Goal: Transaction & Acquisition: Book appointment/travel/reservation

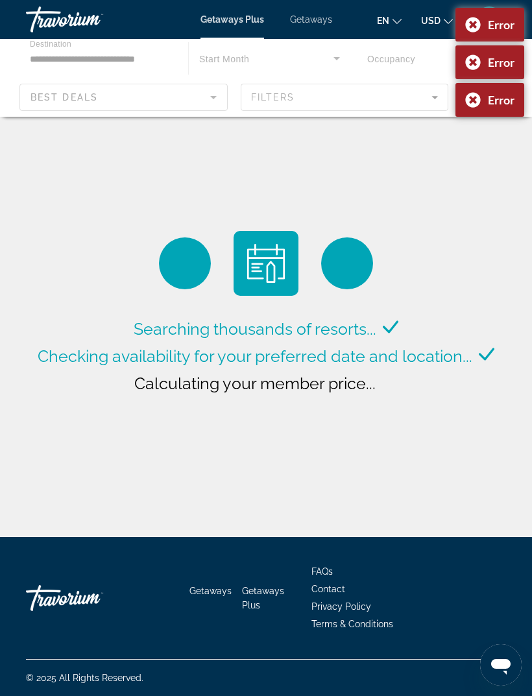
click at [470, 25] on div "Error" at bounding box center [489, 25] width 69 height 34
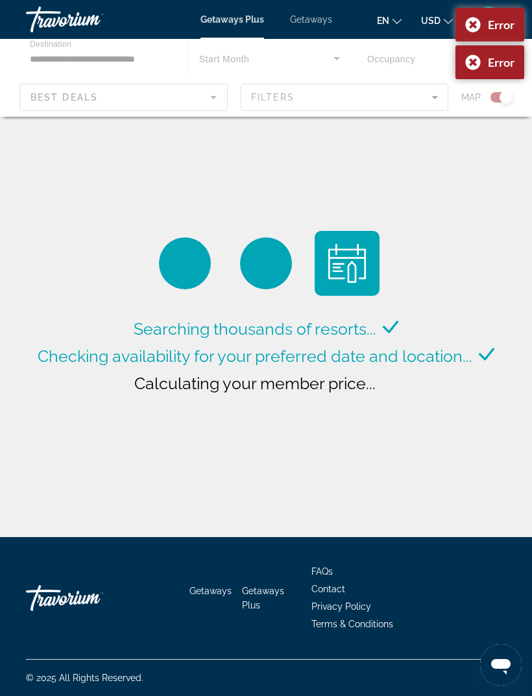
click at [467, 23] on div "Error" at bounding box center [489, 25] width 69 height 34
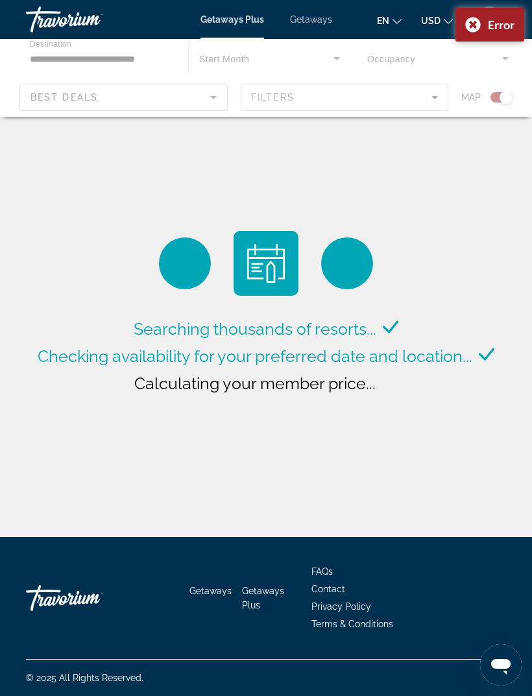
click at [467, 23] on div "Error" at bounding box center [489, 25] width 69 height 34
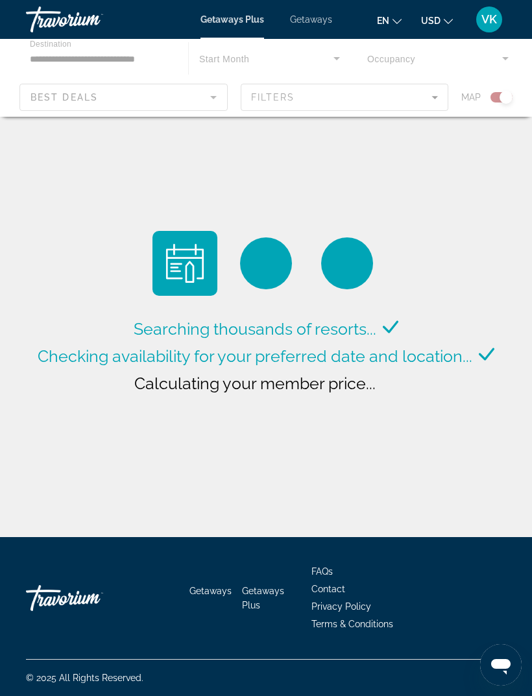
click at [110, 113] on div "Main content" at bounding box center [266, 78] width 532 height 78
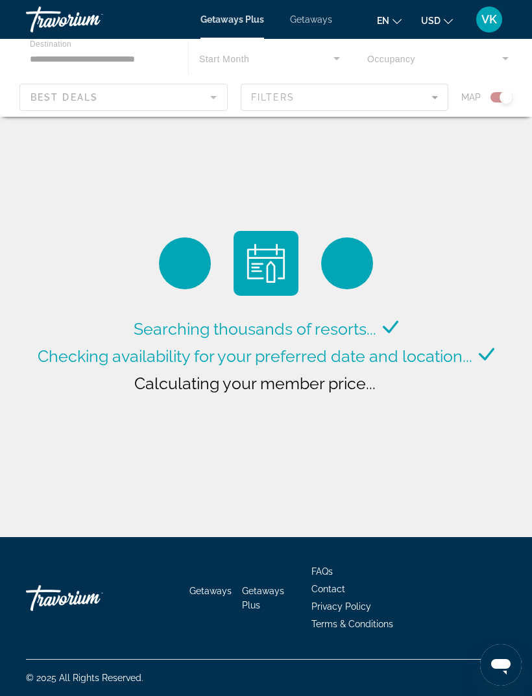
click at [313, 14] on span "Getaways" at bounding box center [311, 19] width 42 height 10
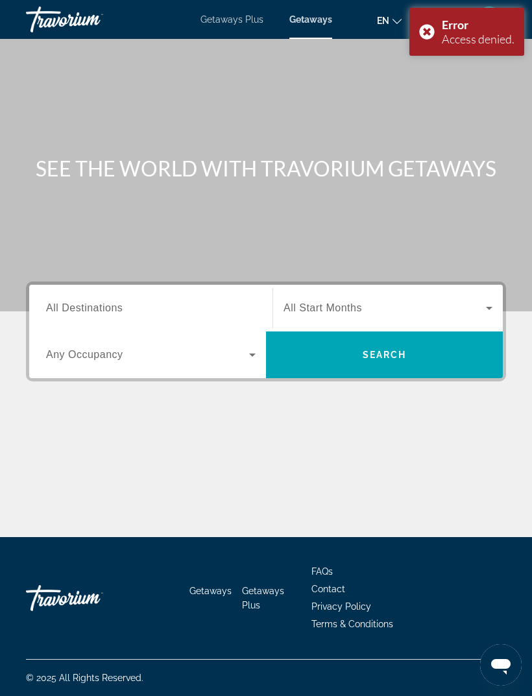
click at [224, 25] on span "Getaways Plus" at bounding box center [231, 19] width 63 height 10
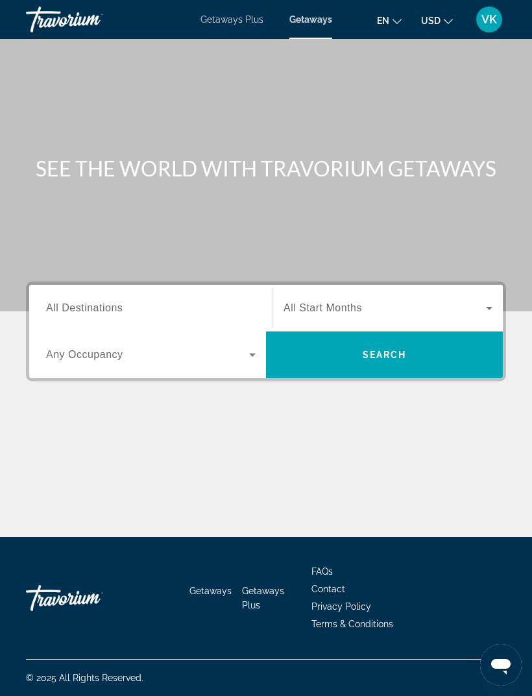
click at [226, 20] on span "Getaways Plus" at bounding box center [231, 19] width 63 height 10
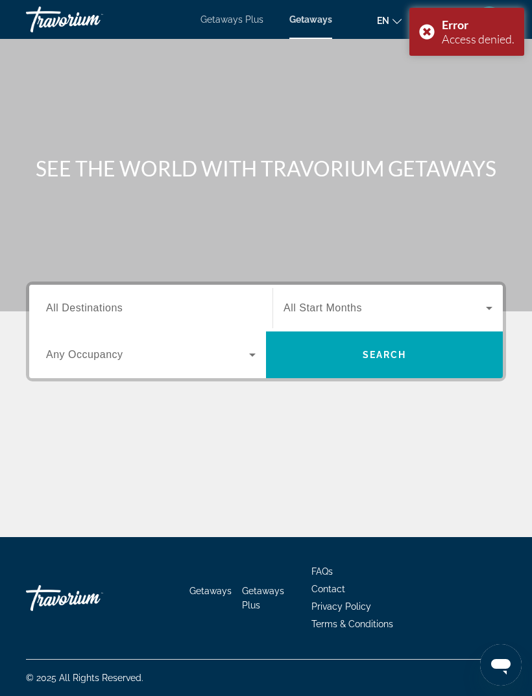
click at [209, 14] on span "Getaways Plus" at bounding box center [231, 19] width 63 height 10
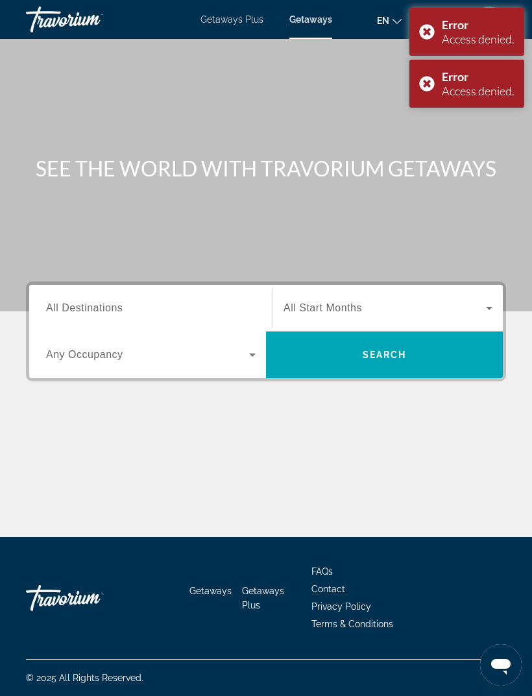
click at [431, 36] on div "Error Access denied." at bounding box center [466, 32] width 115 height 48
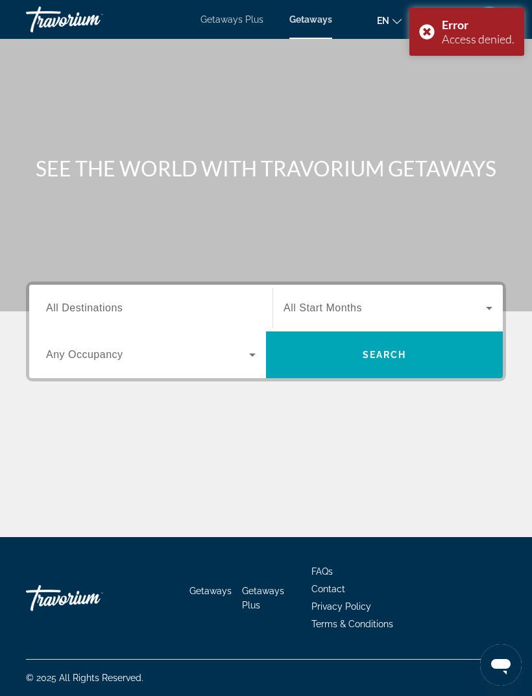
click at [429, 34] on div "Error Access denied." at bounding box center [466, 32] width 115 height 48
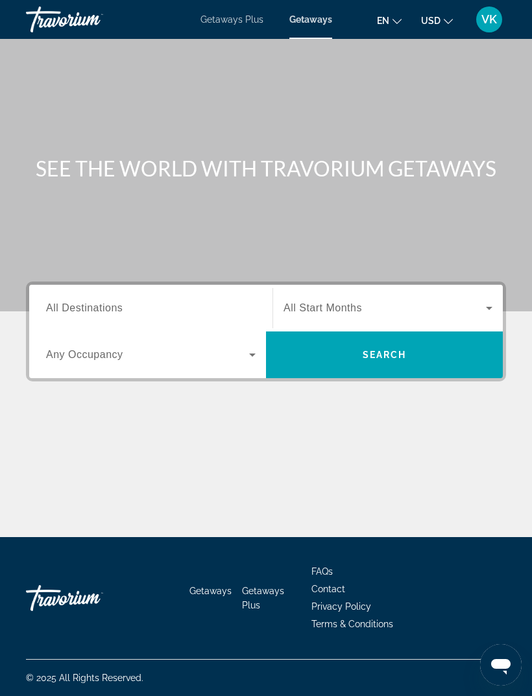
click at [228, 18] on span "Getaways Plus" at bounding box center [231, 19] width 63 height 10
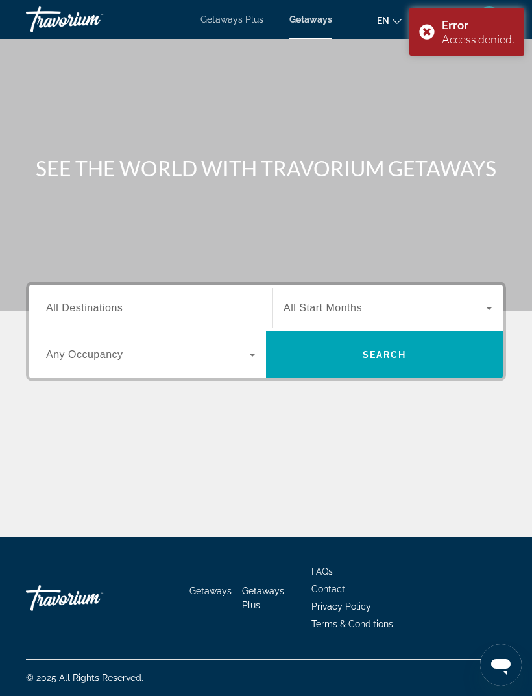
click at [420, 36] on div "Error Access denied." at bounding box center [466, 32] width 115 height 48
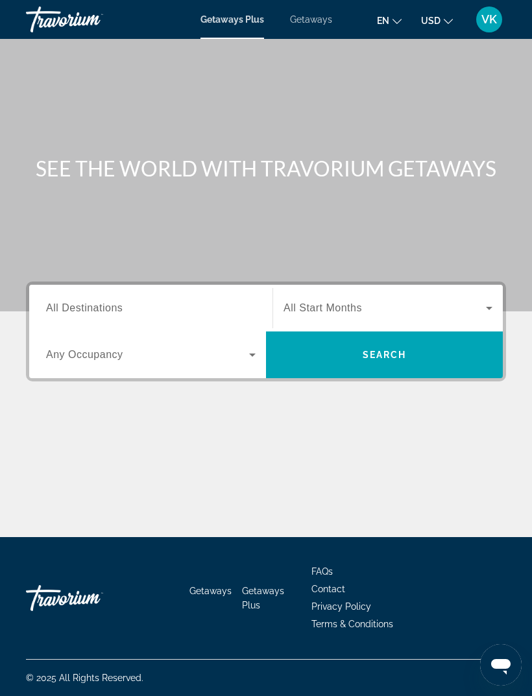
click at [239, 302] on input "Destination All Destinations" at bounding box center [150, 309] width 209 height 16
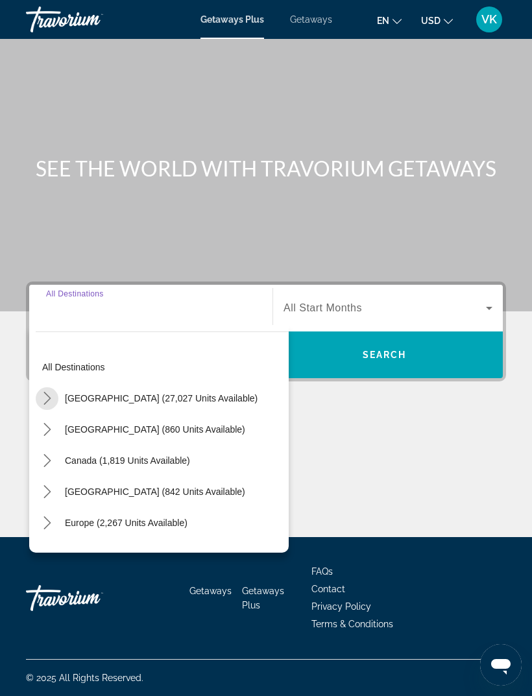
click at [55, 387] on mat-icon "Toggle United States (27,027 units available) submenu" at bounding box center [47, 398] width 23 height 23
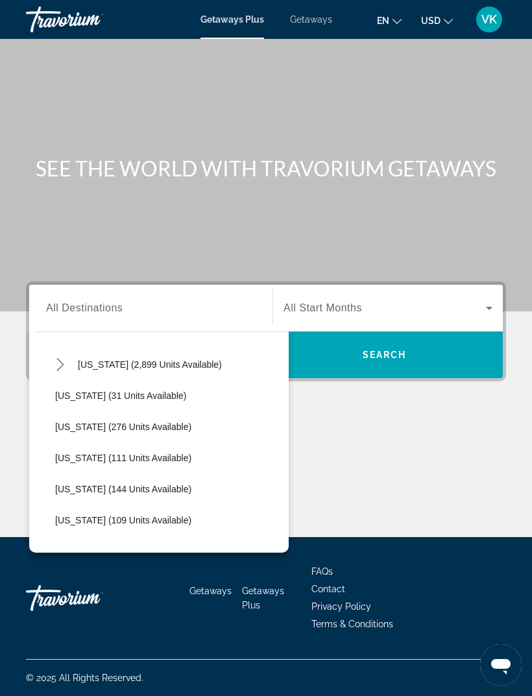
scroll to position [219, 0]
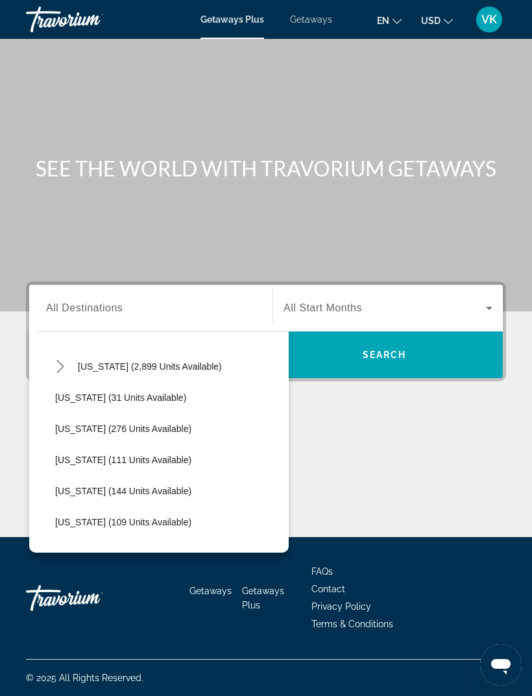
click at [66, 360] on icon "Toggle Florida (2,899 units available) submenu" at bounding box center [60, 366] width 13 height 13
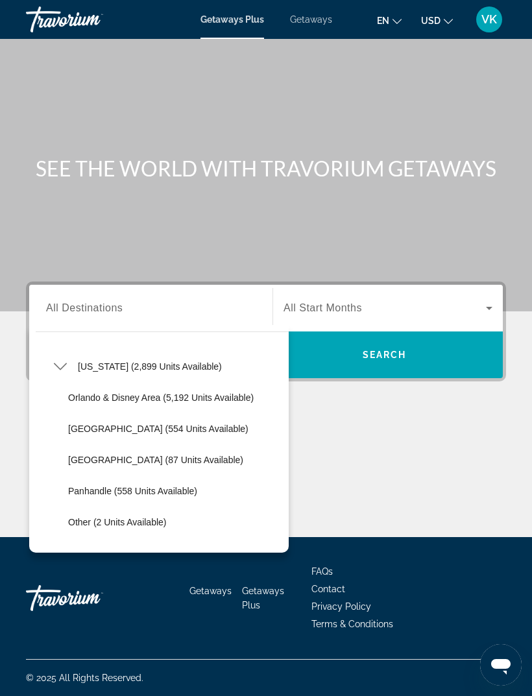
click at [173, 424] on span "East Coast (554 units available)" at bounding box center [158, 429] width 180 height 10
type input "**********"
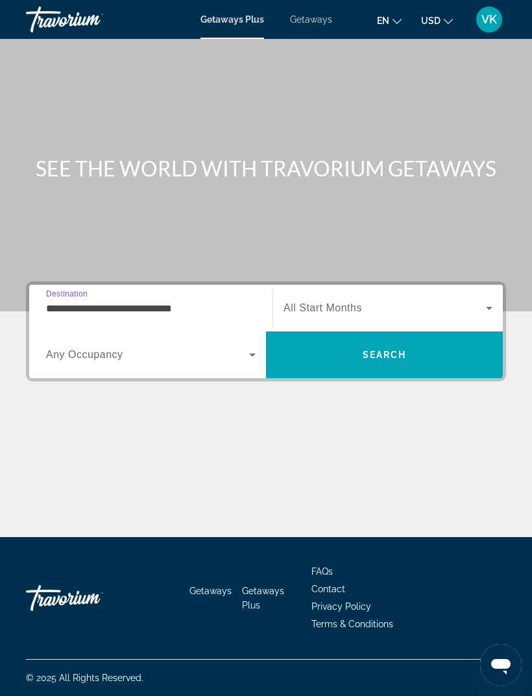
click at [484, 300] on icon "Search widget" at bounding box center [489, 308] width 16 height 16
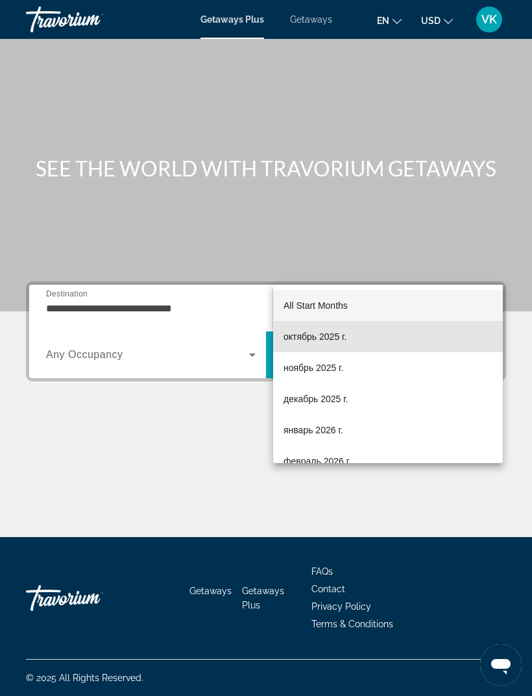
click at [339, 340] on span "октябрь 2025 г." at bounding box center [314, 337] width 63 height 16
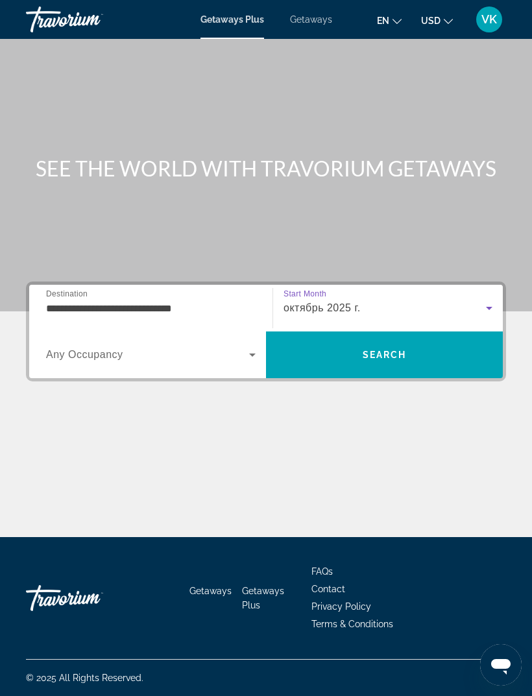
click at [257, 347] on icon "Search widget" at bounding box center [253, 355] width 16 height 16
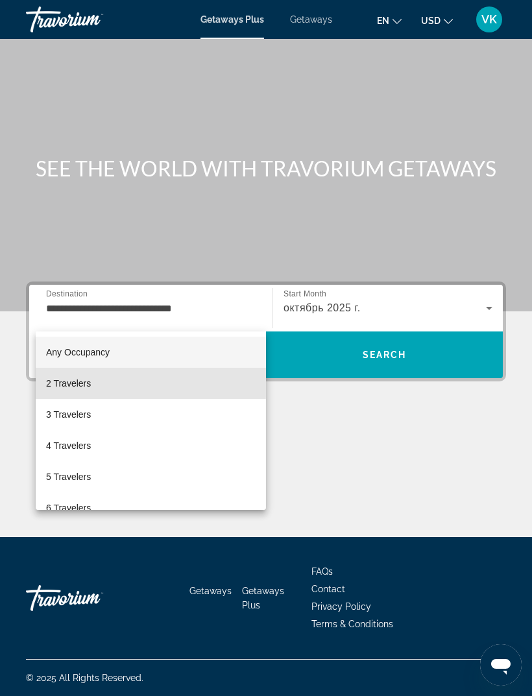
click at [91, 383] on span "2 Travelers" at bounding box center [68, 384] width 45 height 16
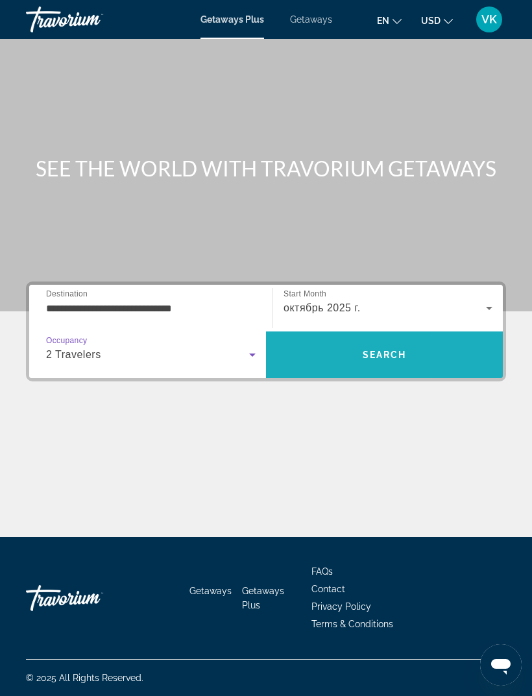
click at [484, 339] on span "Search" at bounding box center [384, 354] width 237 height 31
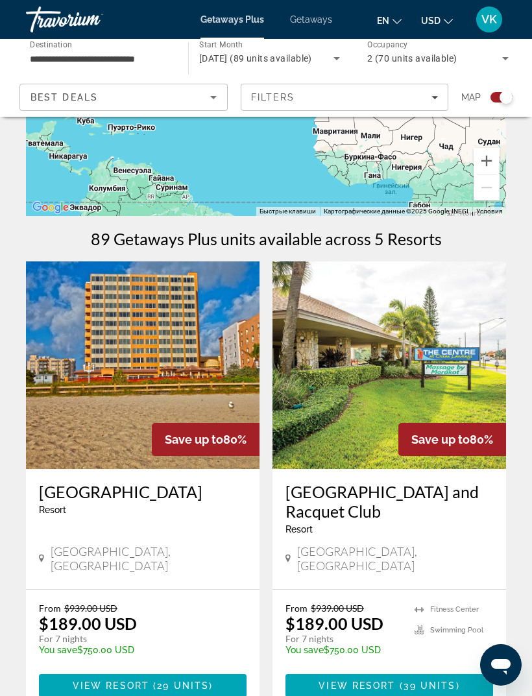
scroll to position [174, 0]
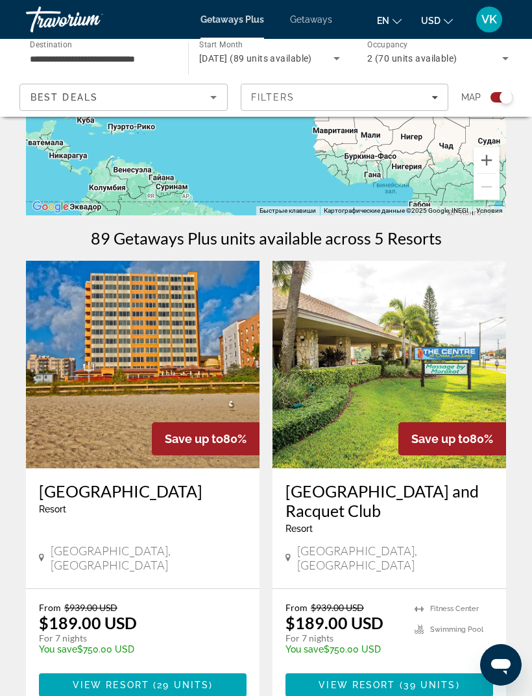
click at [158, 383] on img "Main content" at bounding box center [142, 365] width 233 height 208
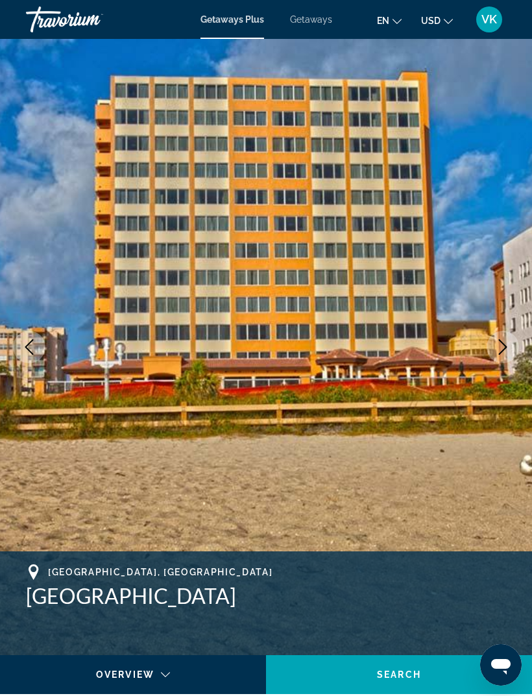
click at [500, 347] on icon "Next image" at bounding box center [503, 347] width 16 height 16
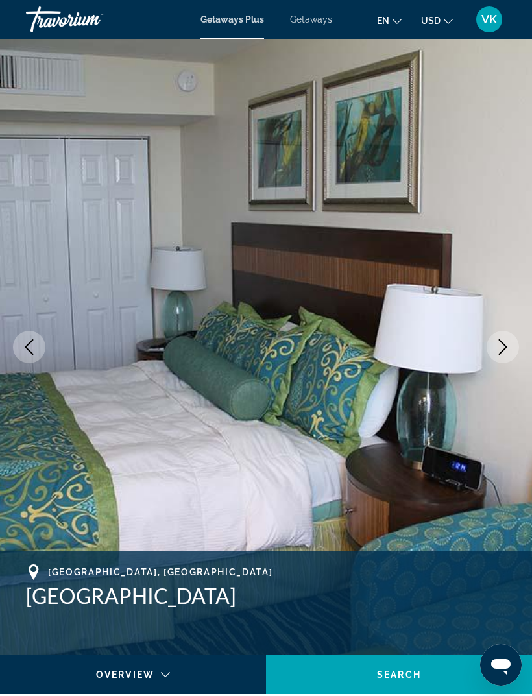
click at [505, 343] on icon "Next image" at bounding box center [503, 347] width 16 height 16
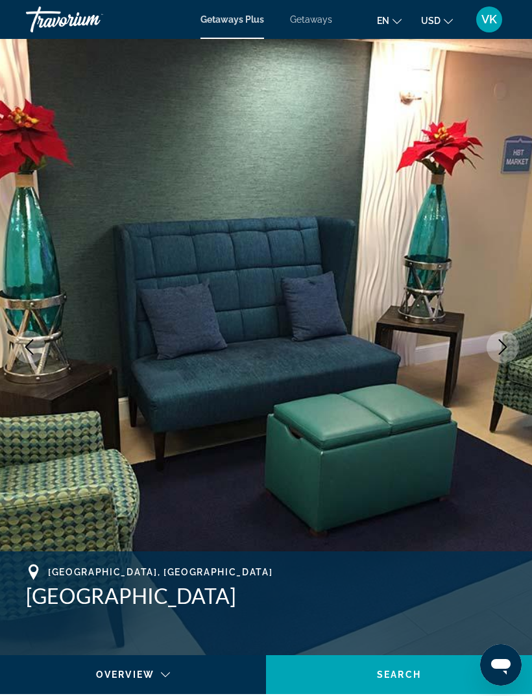
click at [512, 339] on button "Next image" at bounding box center [502, 347] width 32 height 32
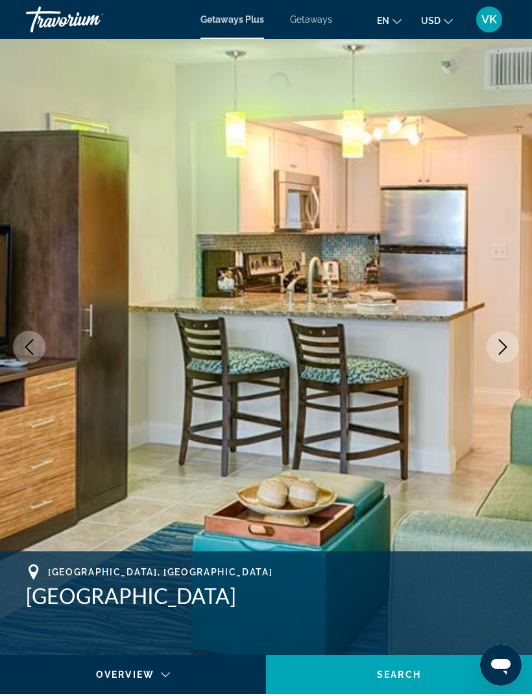
click at [499, 346] on icon "Next image" at bounding box center [503, 347] width 16 height 16
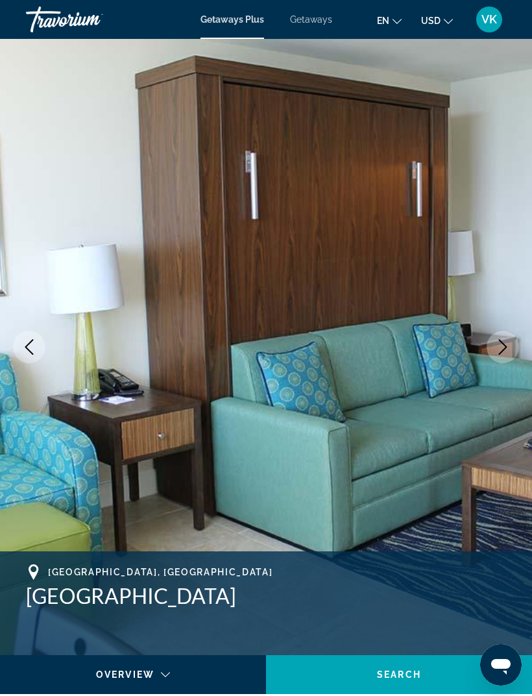
click at [502, 338] on button "Next image" at bounding box center [502, 347] width 32 height 32
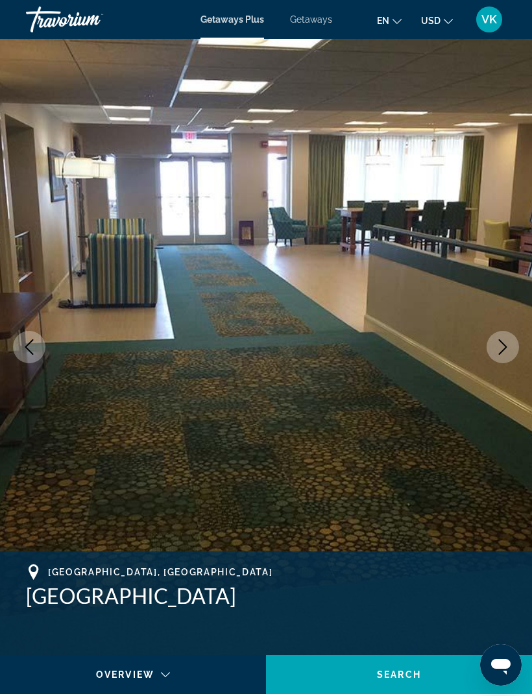
click at [497, 348] on icon "Next image" at bounding box center [503, 347] width 16 height 16
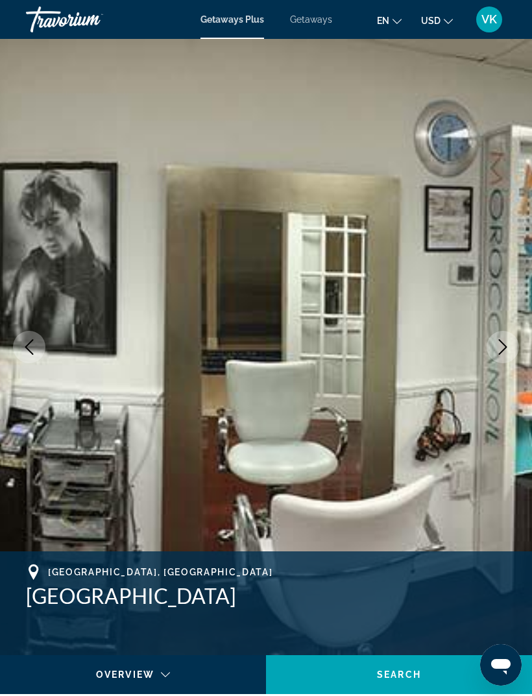
click at [498, 336] on button "Next image" at bounding box center [502, 347] width 32 height 32
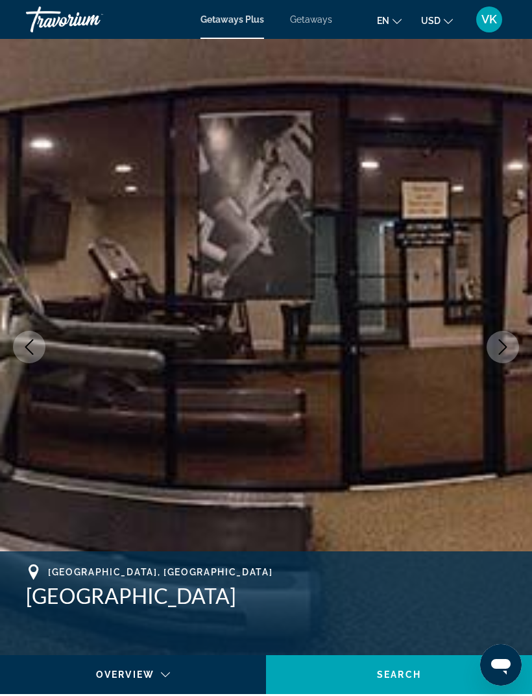
click at [506, 340] on icon "Next image" at bounding box center [503, 347] width 16 height 16
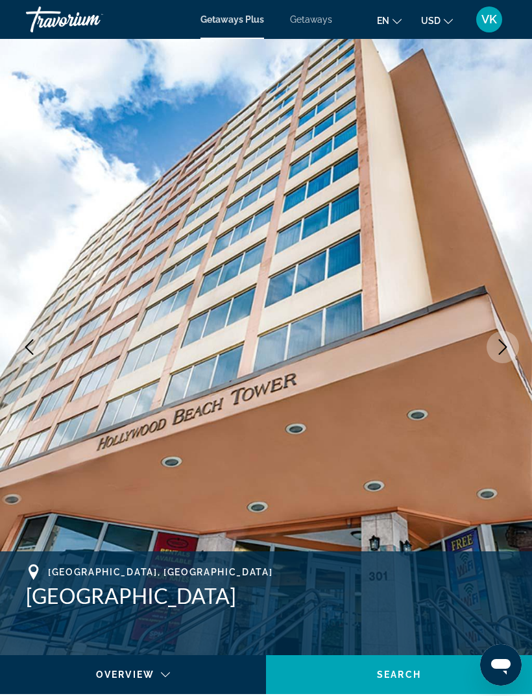
click at [508, 347] on icon "Next image" at bounding box center [503, 347] width 16 height 16
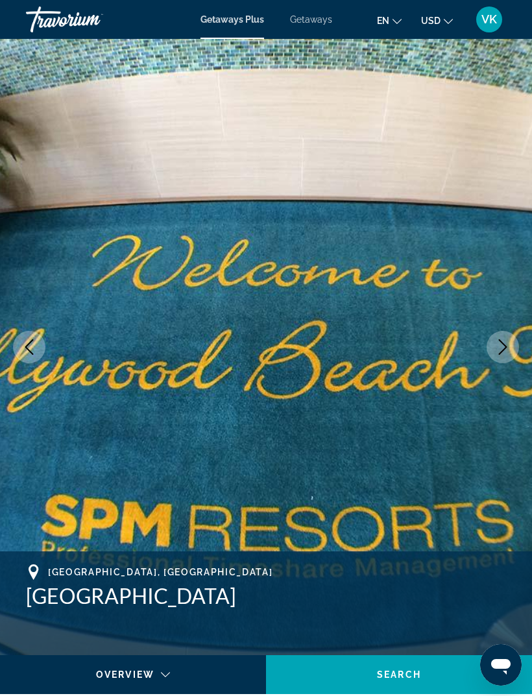
click at [507, 346] on icon "Next image" at bounding box center [503, 347] width 16 height 16
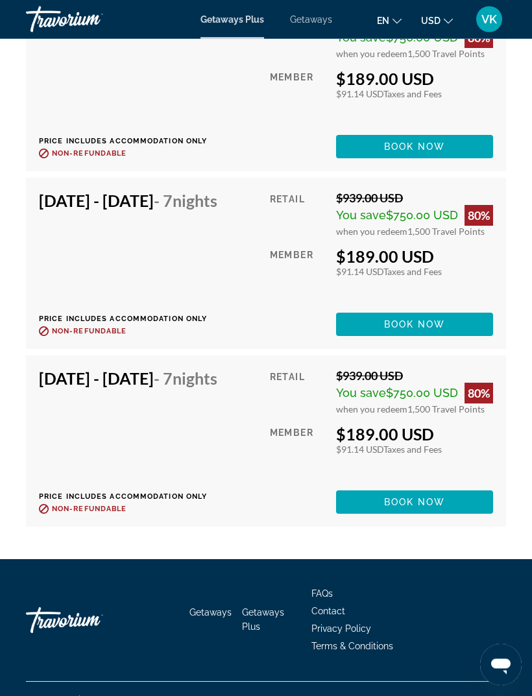
scroll to position [2815, 0]
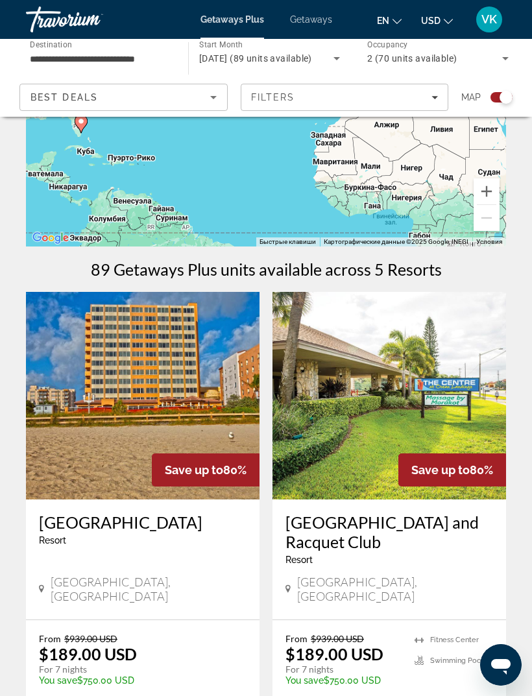
scroll to position [145, 0]
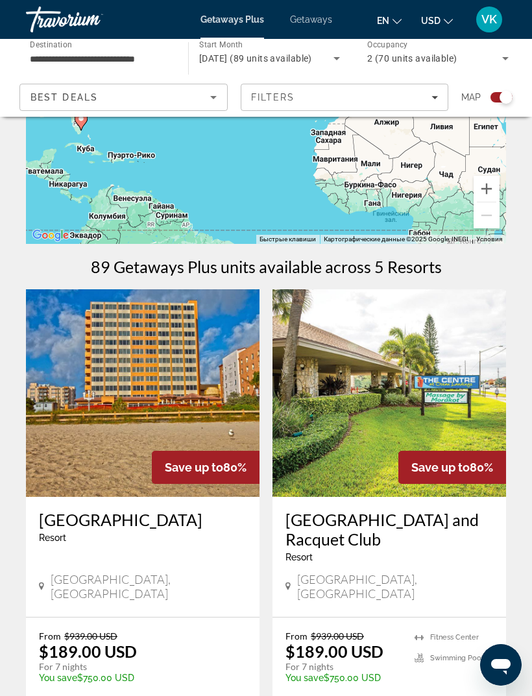
click at [416, 401] on img "Main content" at bounding box center [388, 393] width 233 height 208
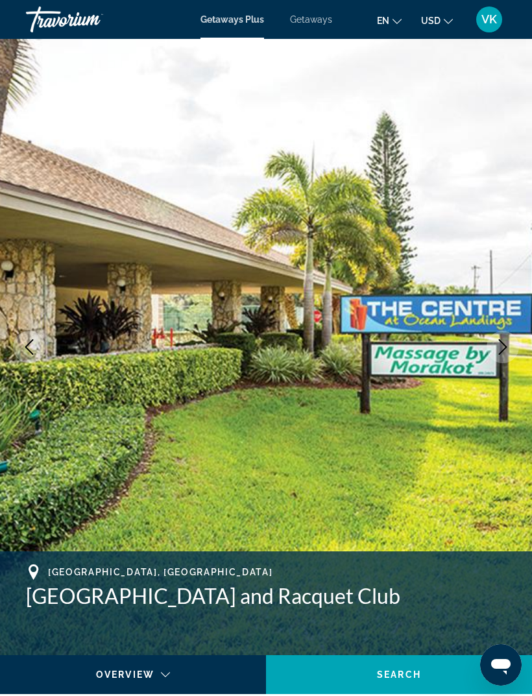
click at [505, 353] on icon "Next image" at bounding box center [503, 347] width 16 height 16
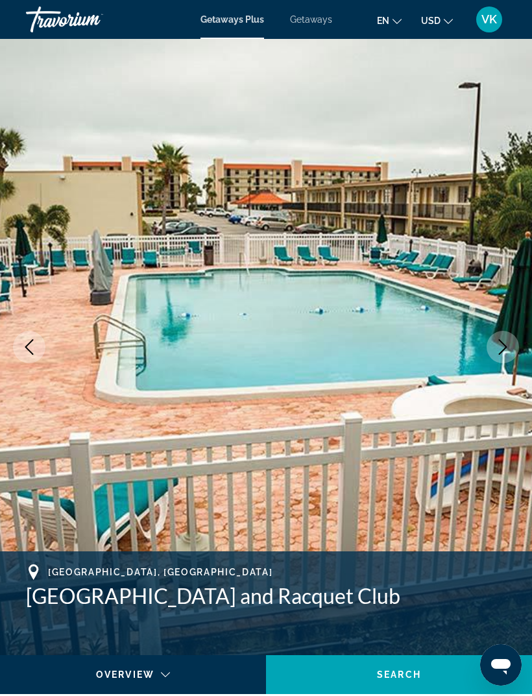
click at [501, 346] on icon "Next image" at bounding box center [503, 347] width 16 height 16
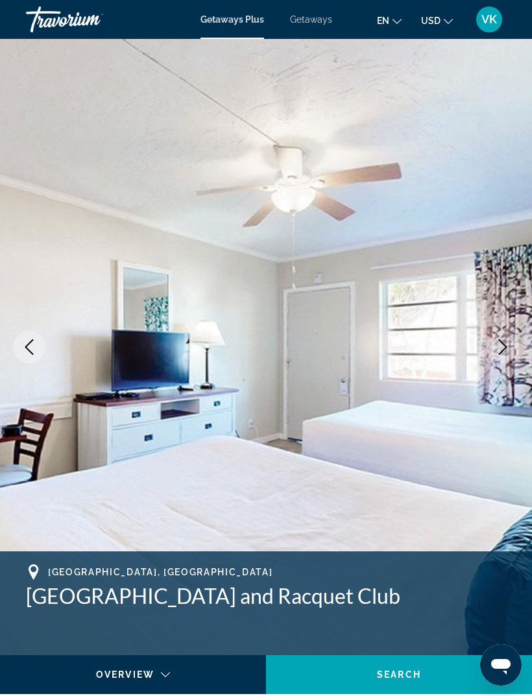
click at [494, 339] on button "Next image" at bounding box center [502, 347] width 32 height 32
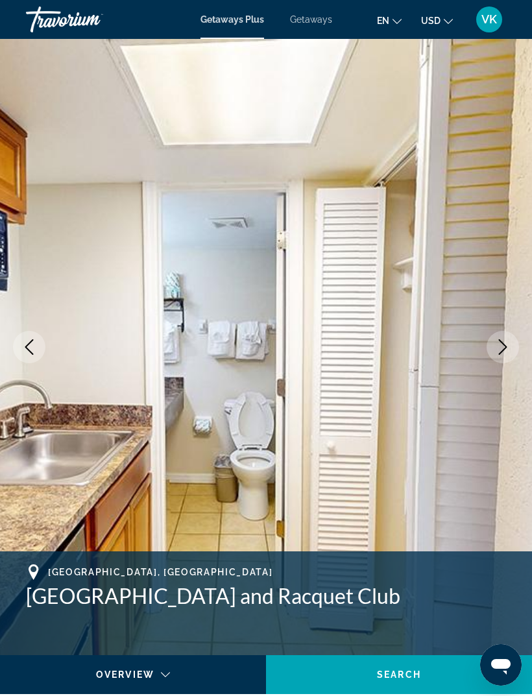
click at [504, 340] on icon "Next image" at bounding box center [503, 347] width 16 height 16
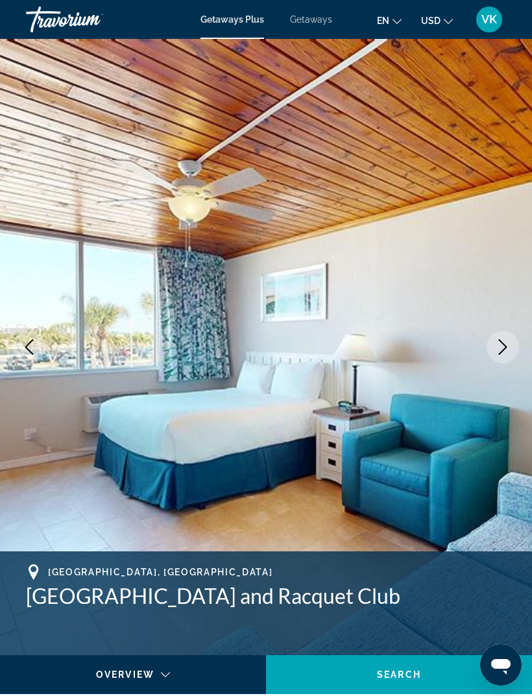
click at [503, 345] on icon "Next image" at bounding box center [503, 347] width 16 height 16
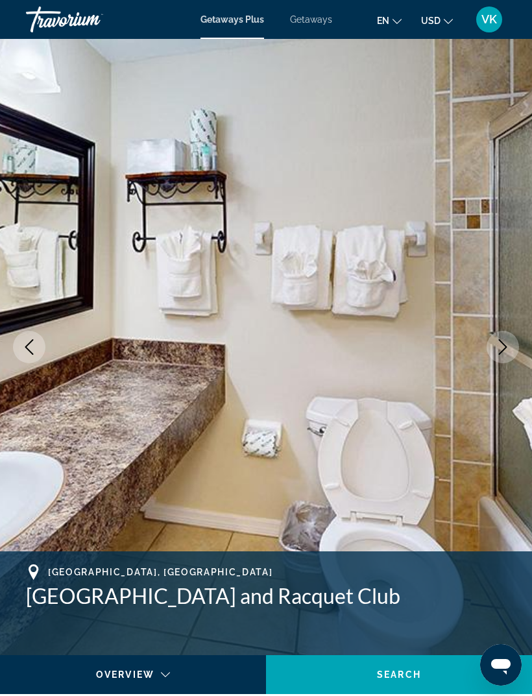
click at [492, 341] on button "Next image" at bounding box center [502, 347] width 32 height 32
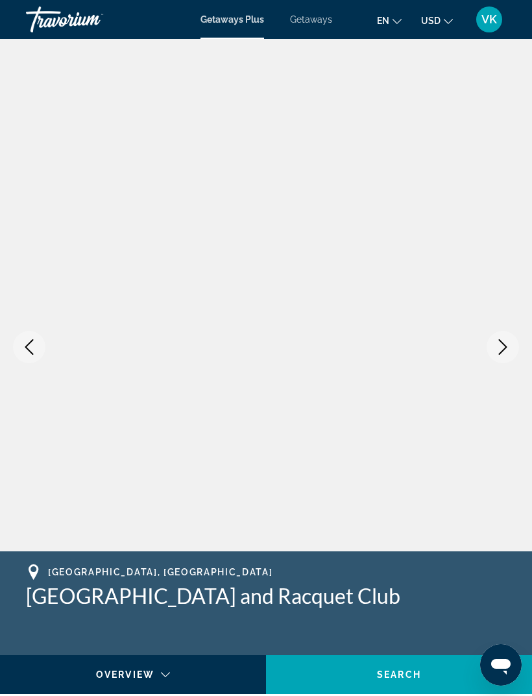
click at [501, 342] on icon "Next image" at bounding box center [503, 347] width 8 height 16
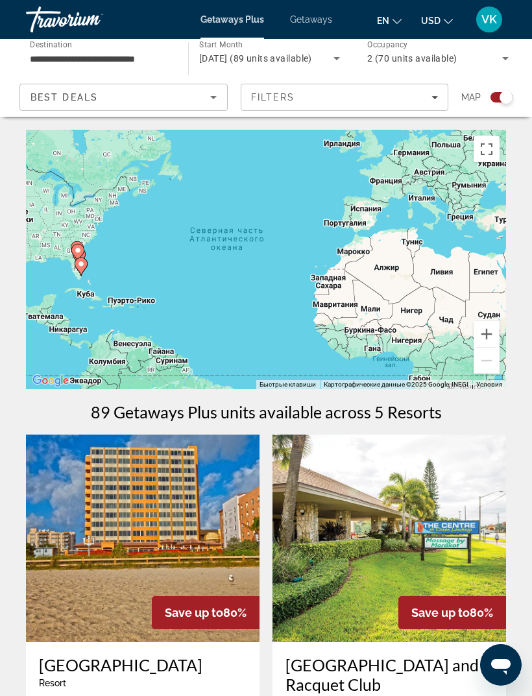
click at [507, 54] on icon "Search widget" at bounding box center [505, 59] width 16 height 16
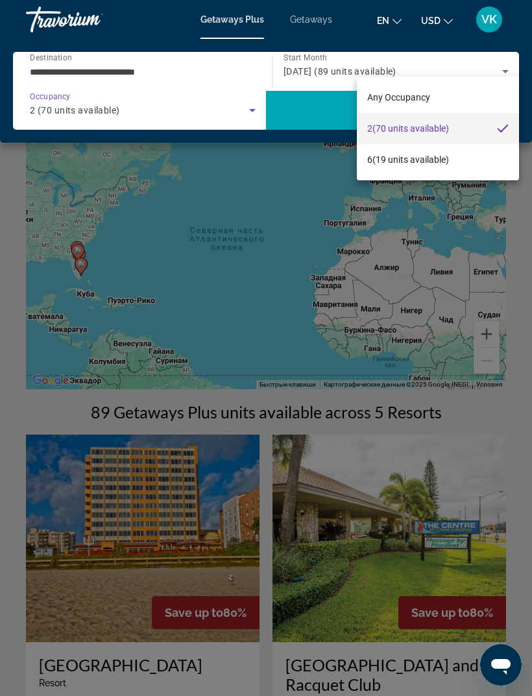
click at [503, 75] on div at bounding box center [266, 348] width 532 height 696
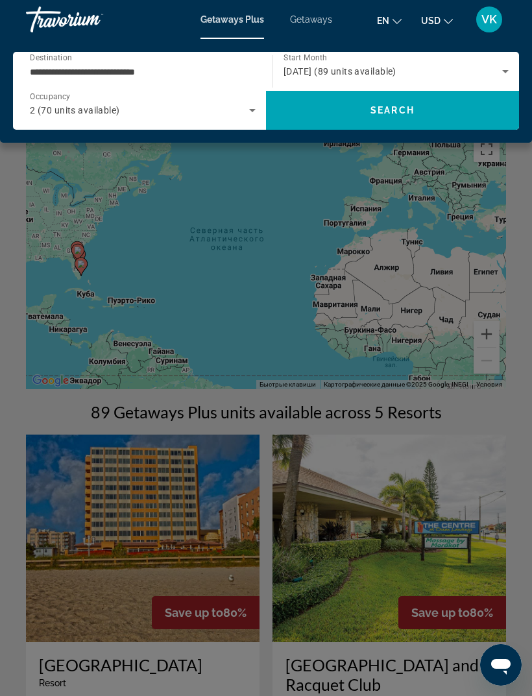
click at [502, 68] on icon "Search widget" at bounding box center [505, 72] width 16 height 16
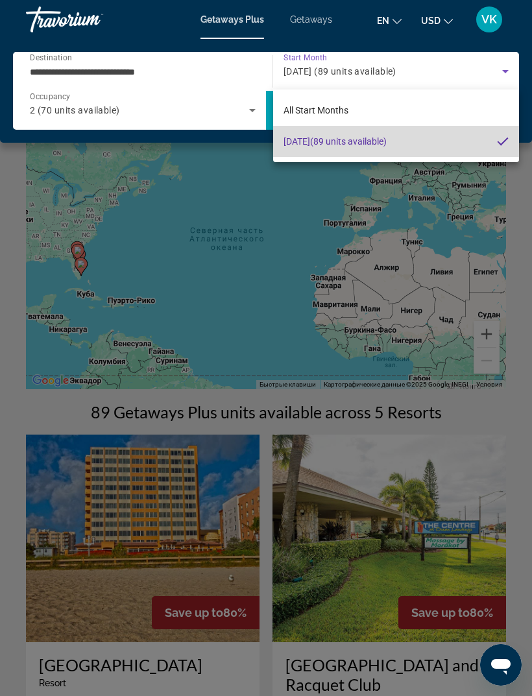
click at [387, 144] on span "October 2025 (89 units available)" at bounding box center [334, 142] width 103 height 16
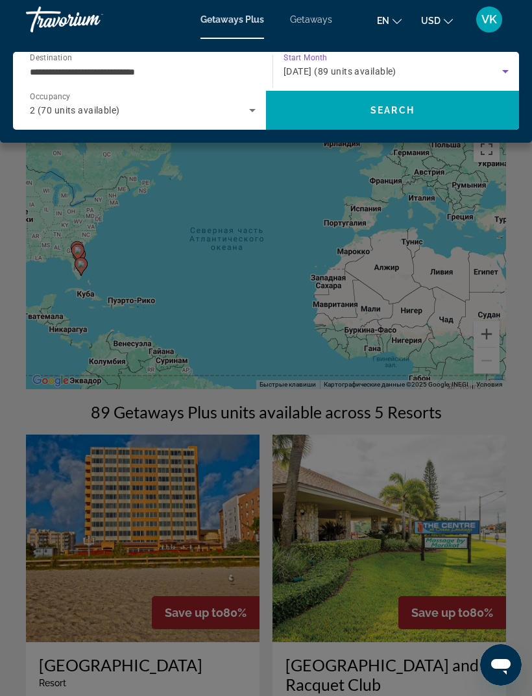
click at [490, 68] on div "October 2025 (89 units available)" at bounding box center [392, 72] width 219 height 16
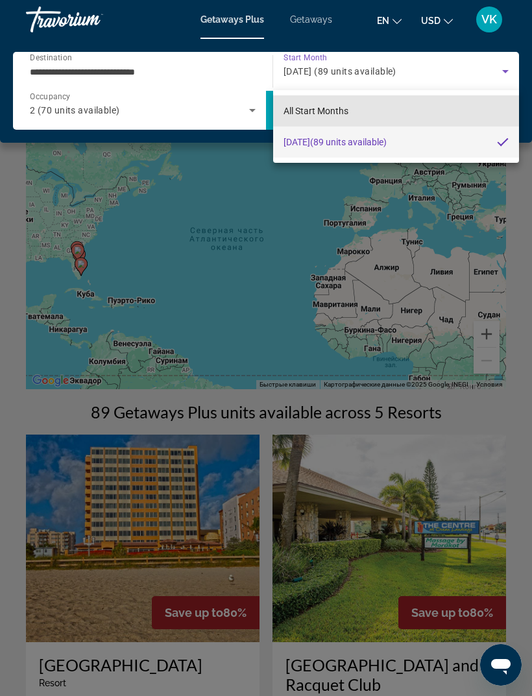
click at [287, 110] on span "All Start Months" at bounding box center [315, 111] width 65 height 10
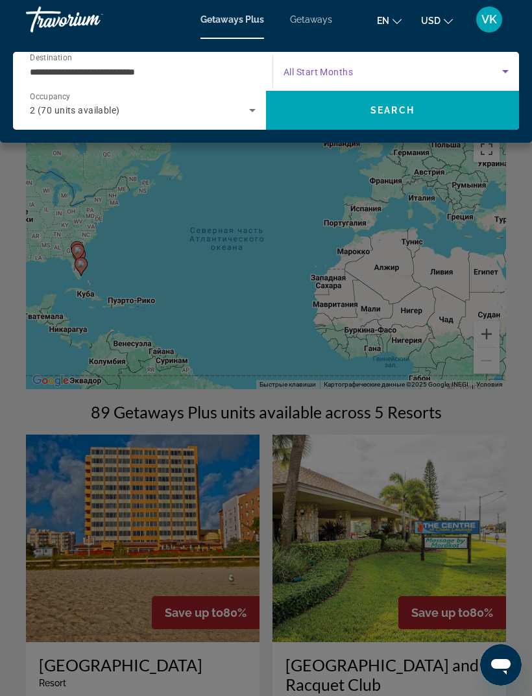
click at [498, 71] on icon "Search widget" at bounding box center [505, 72] width 16 height 16
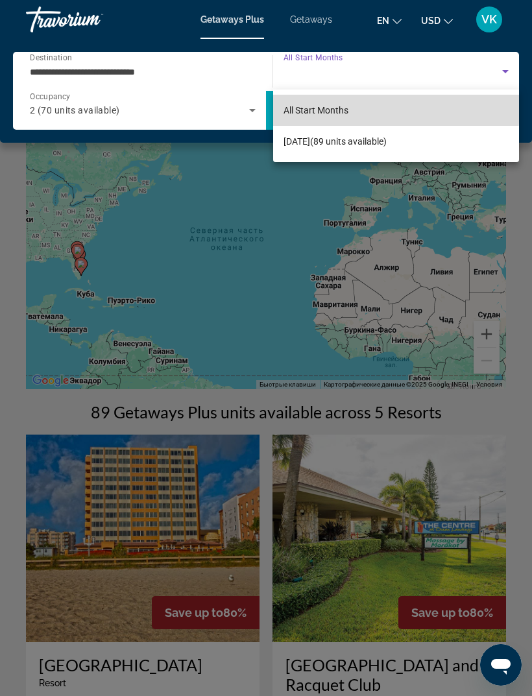
click at [344, 108] on span "All Start Months" at bounding box center [315, 110] width 65 height 10
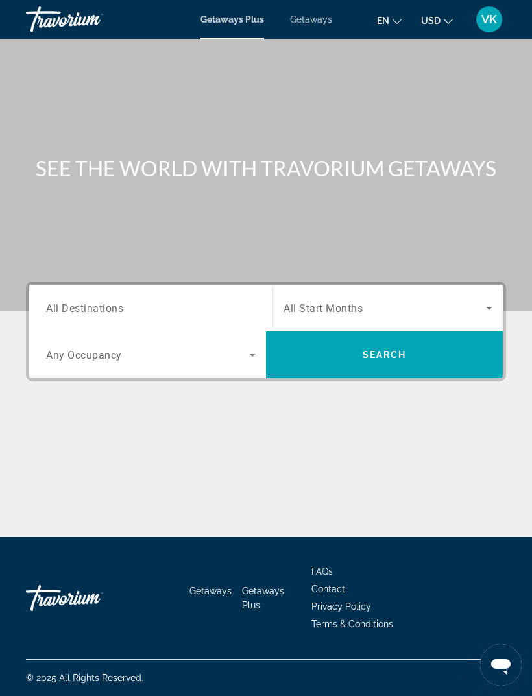
click at [490, 298] on div "Search widget" at bounding box center [387, 308] width 209 height 36
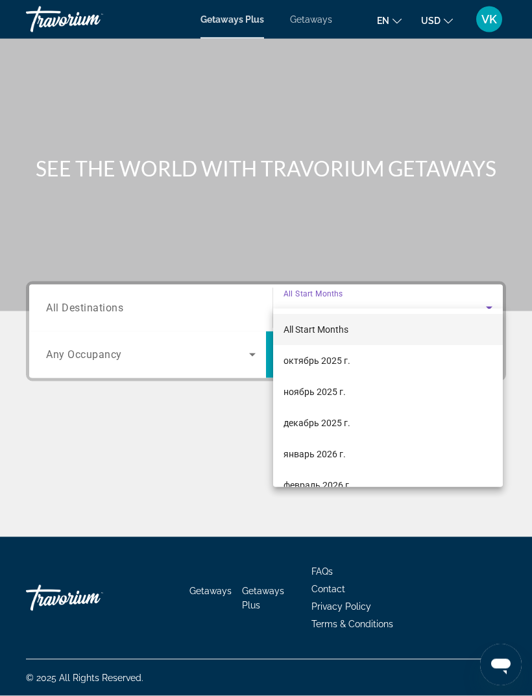
scroll to position [42, 0]
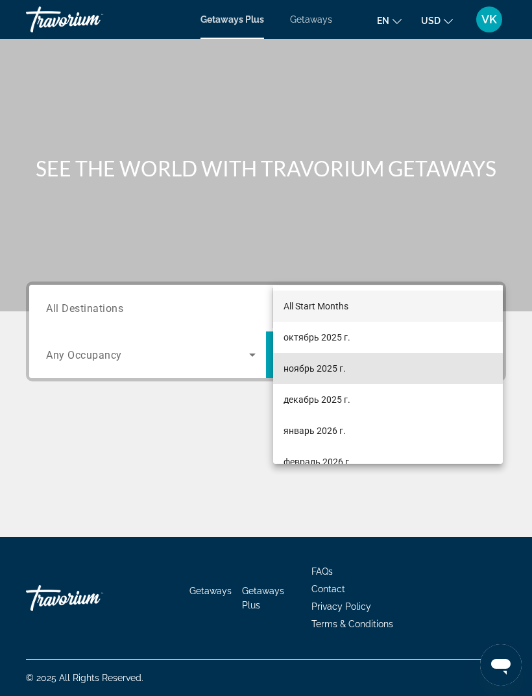
click at [339, 369] on span "ноябрь 2025 г." at bounding box center [314, 369] width 62 height 16
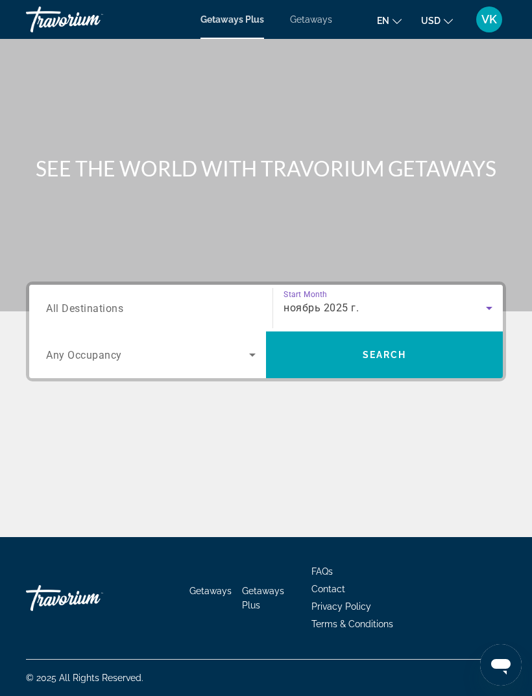
click at [191, 301] on input "Destination All Destinations" at bounding box center [150, 309] width 209 height 16
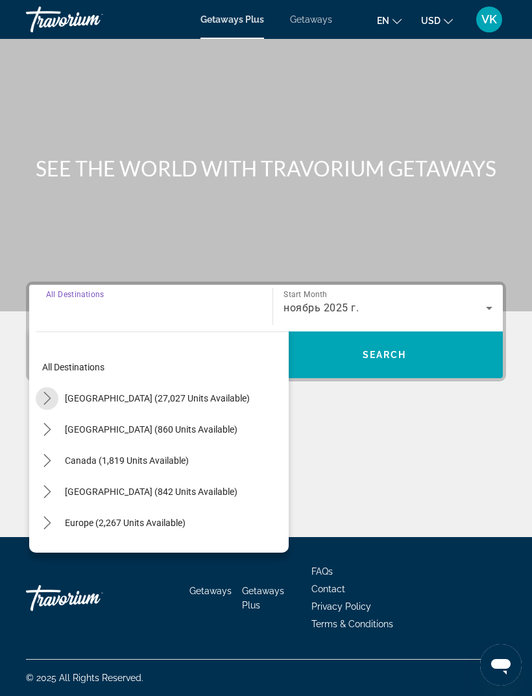
click at [54, 387] on mat-icon "Toggle United States (27,027 units available) submenu" at bounding box center [47, 398] width 23 height 23
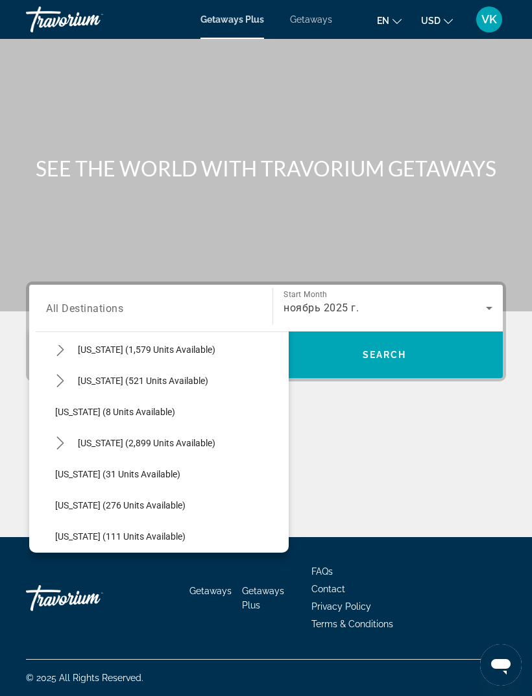
scroll to position [141, 0]
click at [69, 433] on mat-icon "Toggle Florida (2,899 units available) submenu" at bounding box center [60, 444] width 23 height 23
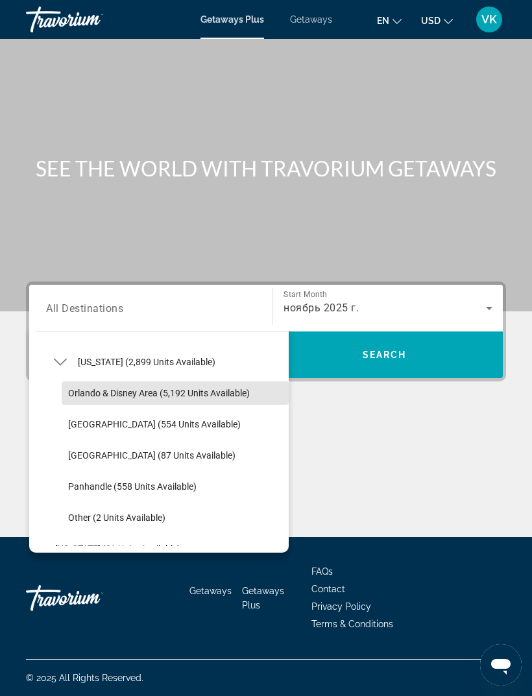
scroll to position [232, 0]
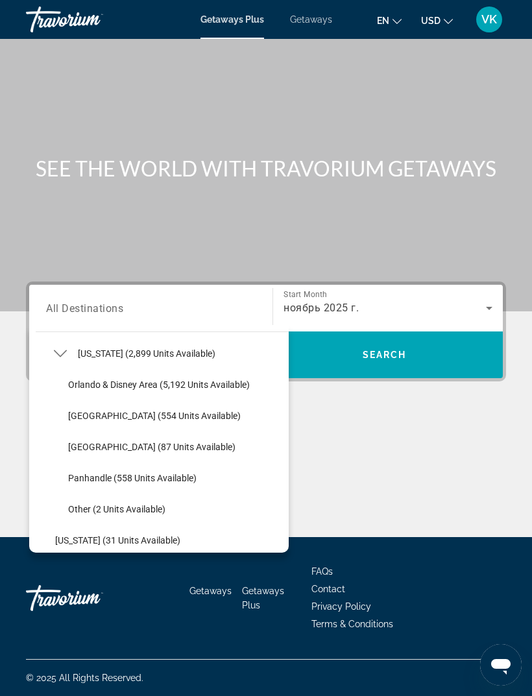
click at [174, 411] on span "East Coast (554 units available)" at bounding box center [154, 416] width 173 height 10
type input "**********"
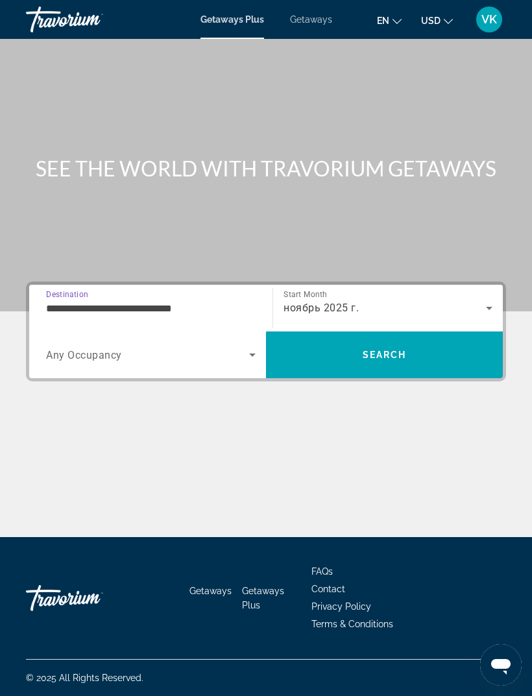
click at [250, 347] on icon "Search widget" at bounding box center [253, 355] width 16 height 16
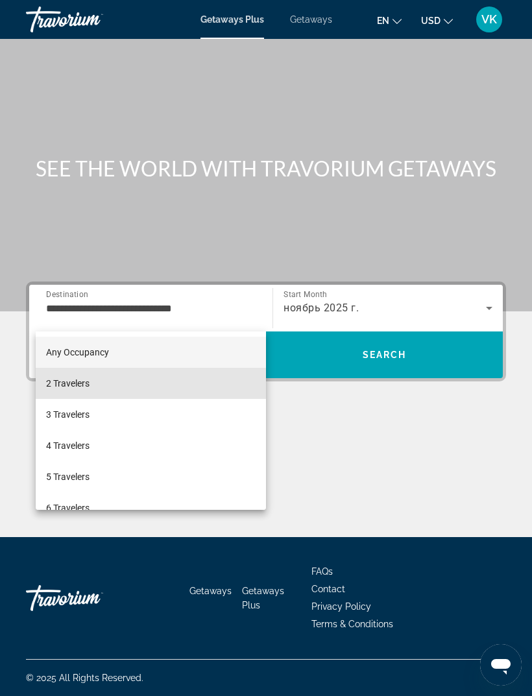
click at [76, 384] on span "2 Travelers" at bounding box center [67, 384] width 43 height 16
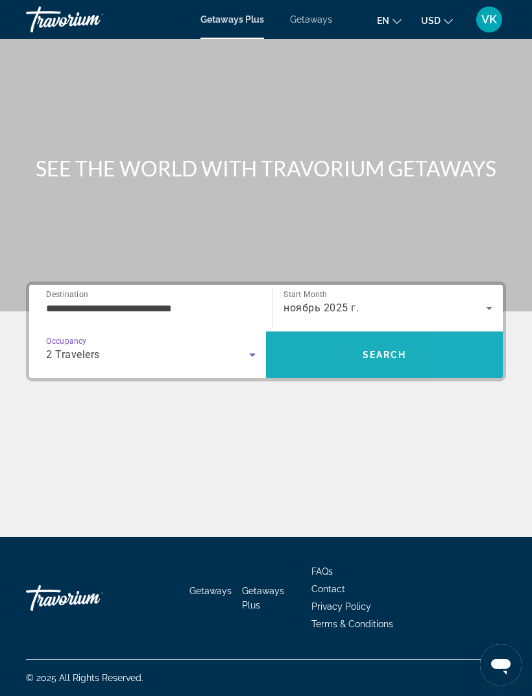
click at [473, 331] on span "Search" at bounding box center [384, 354] width 237 height 47
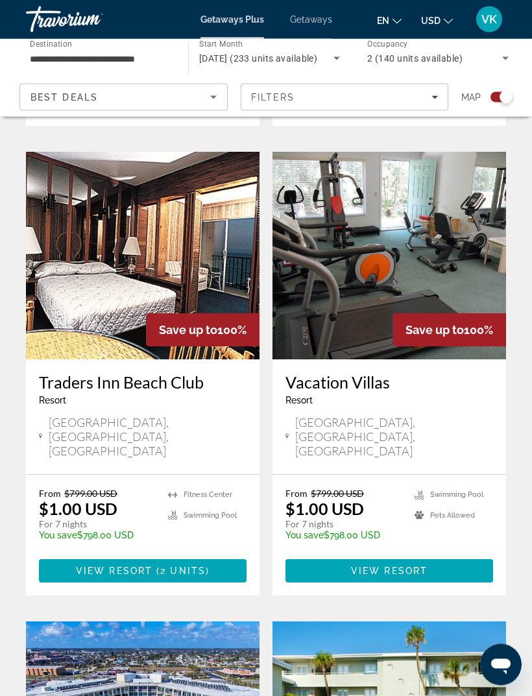
scroll to position [809, 0]
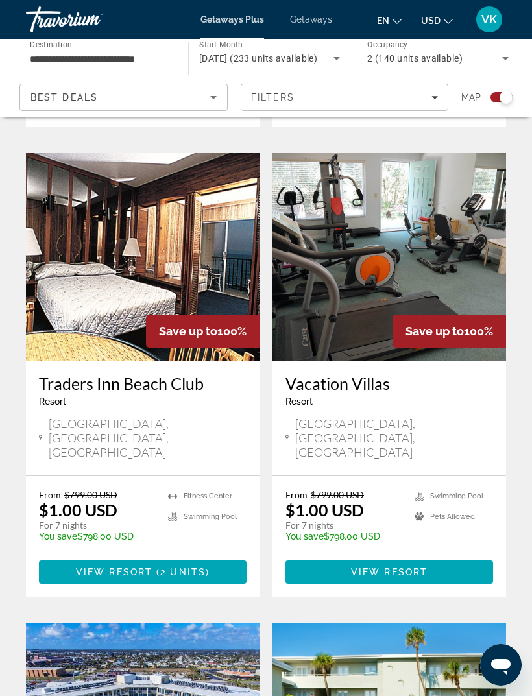
click at [45, 232] on img "Main content" at bounding box center [142, 257] width 233 height 208
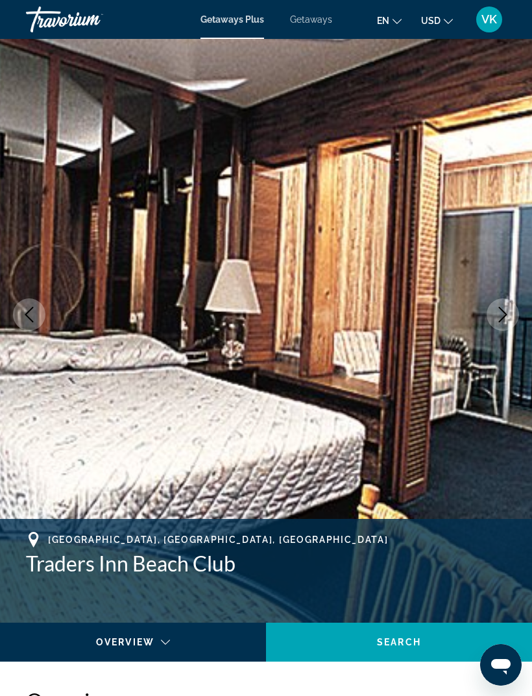
scroll to position [33, 0]
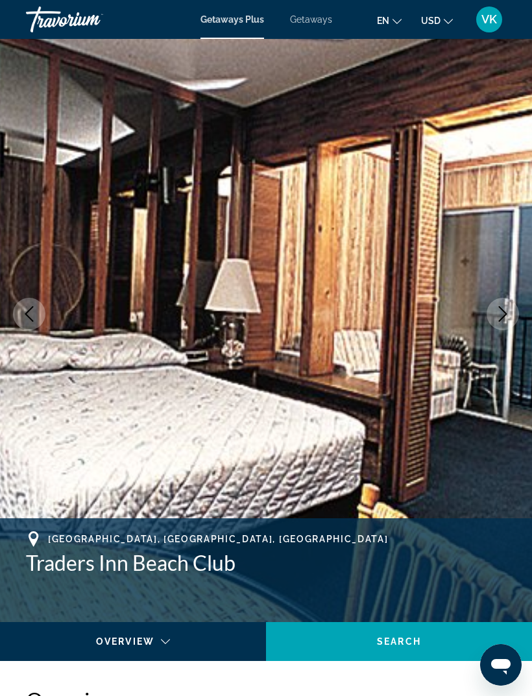
click at [510, 310] on icon "Next image" at bounding box center [503, 314] width 16 height 16
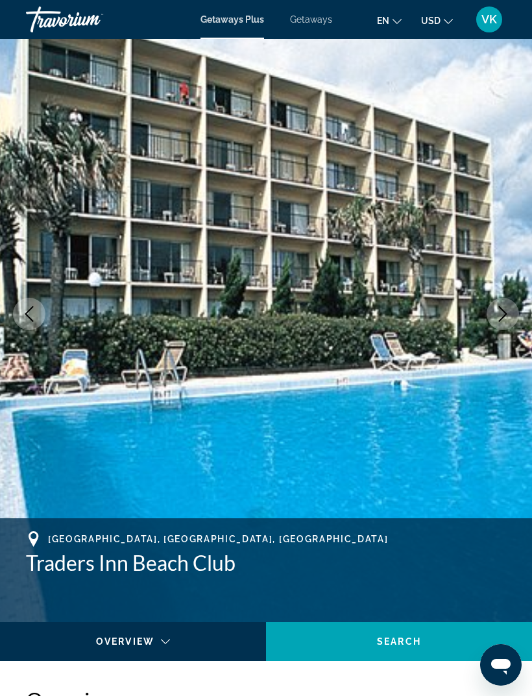
click at [501, 313] on icon "Next image" at bounding box center [503, 314] width 16 height 16
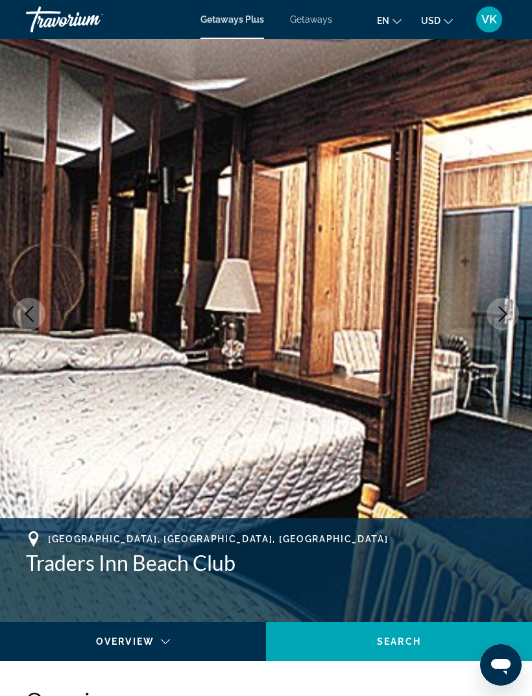
click at [503, 311] on icon "Next image" at bounding box center [503, 314] width 8 height 16
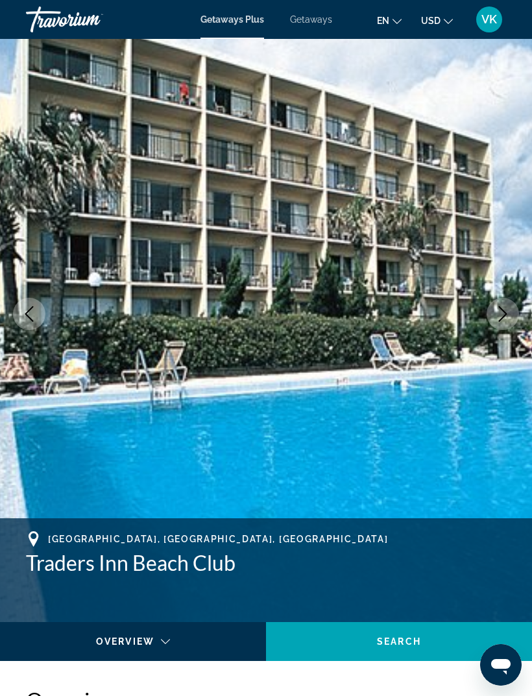
click at [513, 300] on img "Main content" at bounding box center [266, 314] width 532 height 616
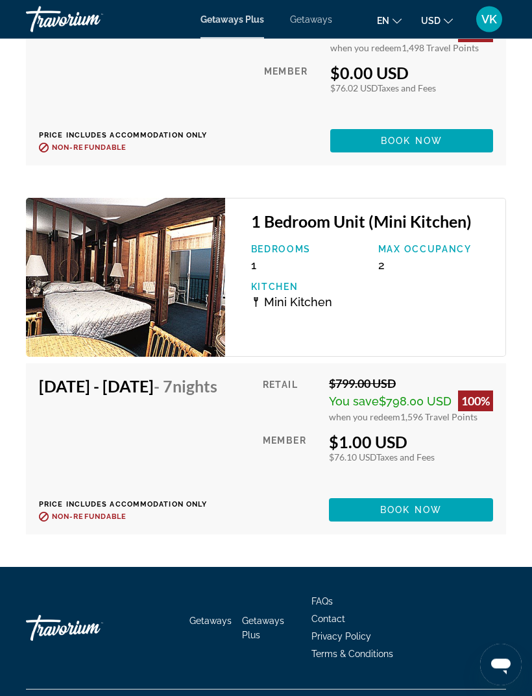
scroll to position [2480, 0]
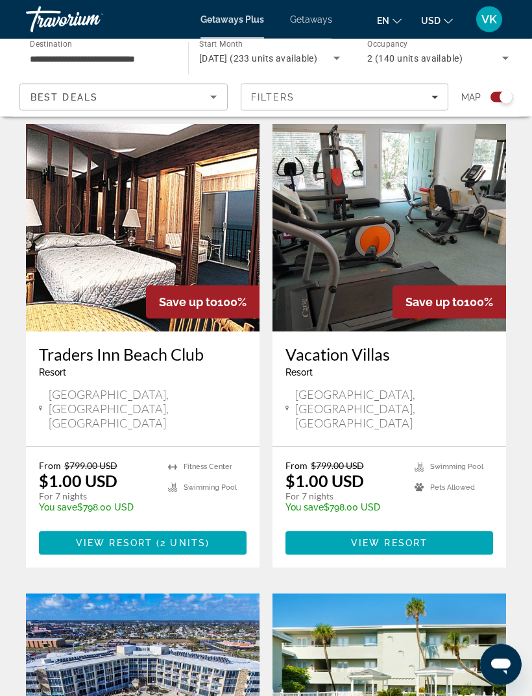
scroll to position [838, 0]
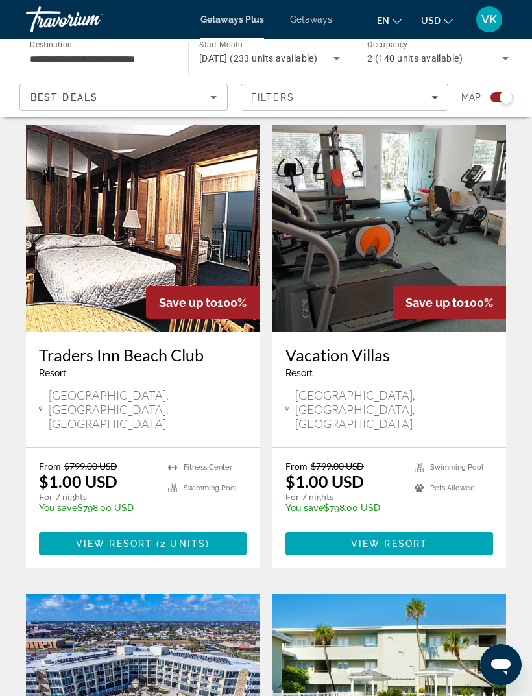
click at [464, 198] on img "Main content" at bounding box center [388, 229] width 233 height 208
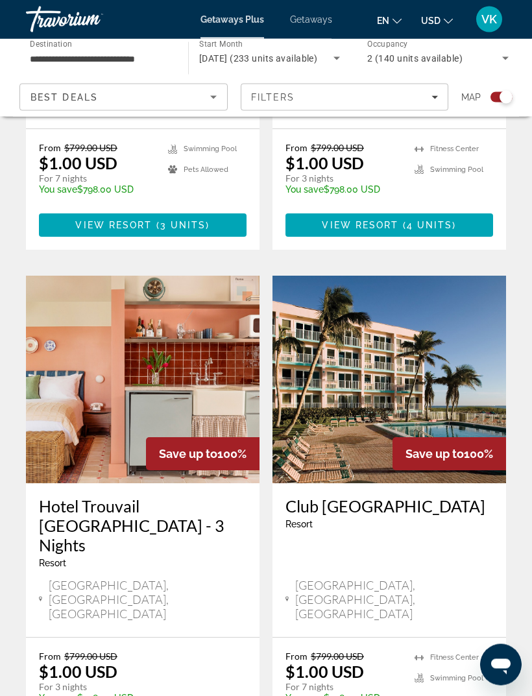
scroll to position [2103, 0]
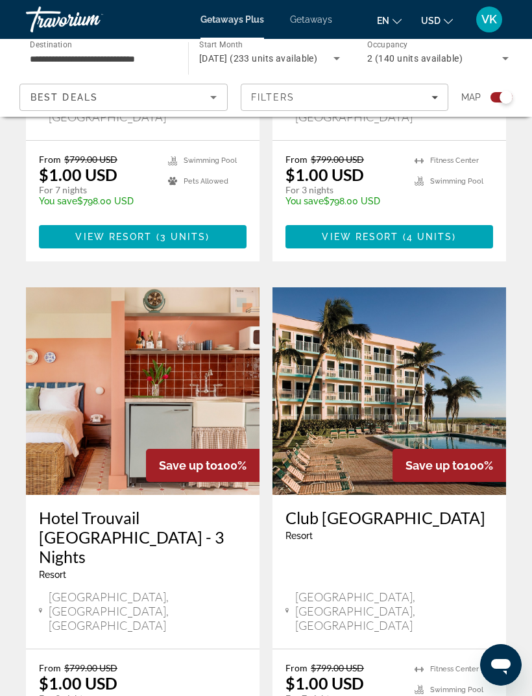
click at [383, 287] on img "Main content" at bounding box center [388, 391] width 233 height 208
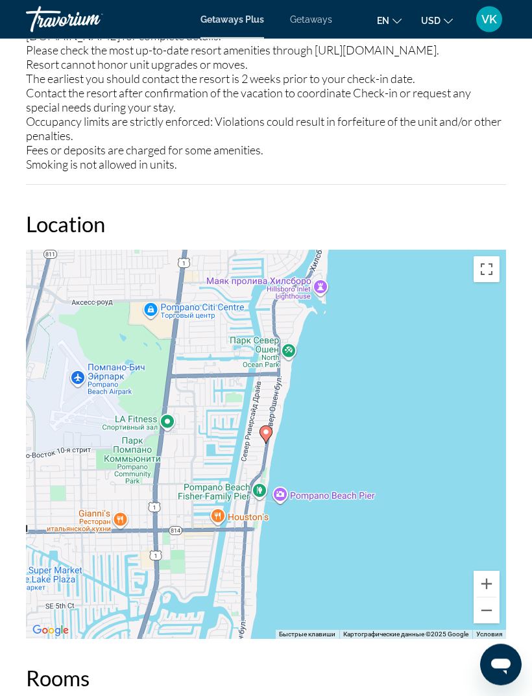
scroll to position [2505, 0]
click at [489, 605] on button "Уменьшить" at bounding box center [486, 610] width 26 height 26
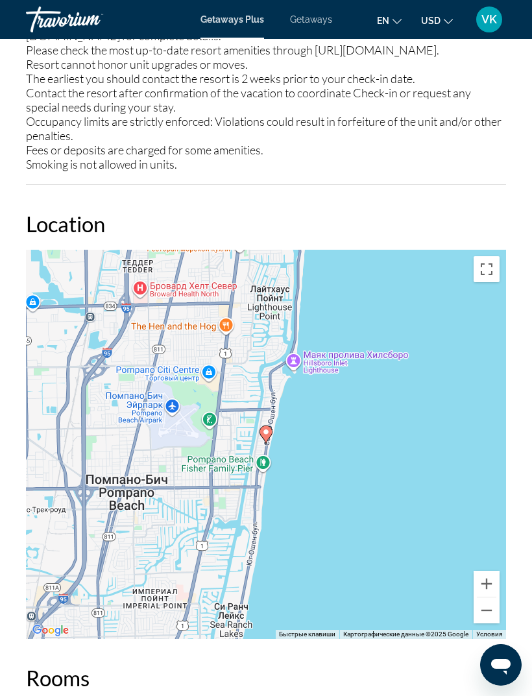
click at [482, 601] on button "Уменьшить" at bounding box center [486, 610] width 26 height 26
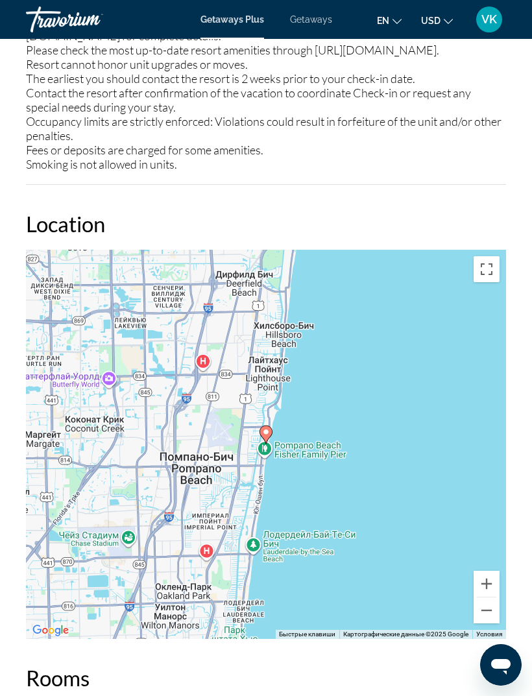
click at [480, 615] on button "Уменьшить" at bounding box center [486, 610] width 26 height 26
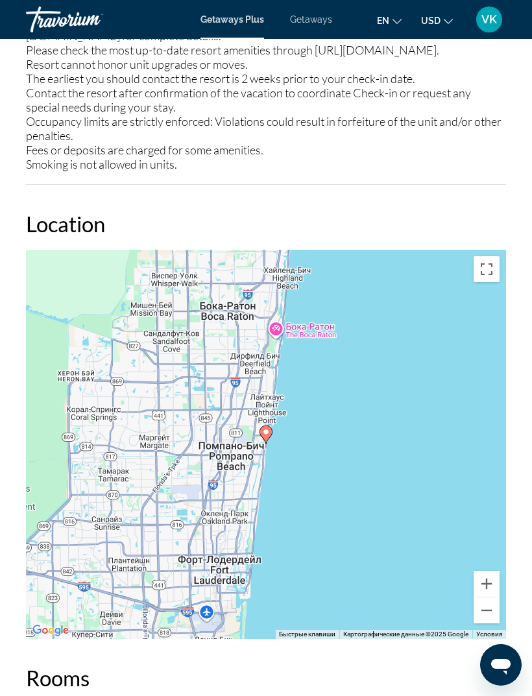
click at [486, 609] on button "Уменьшить" at bounding box center [486, 610] width 26 height 26
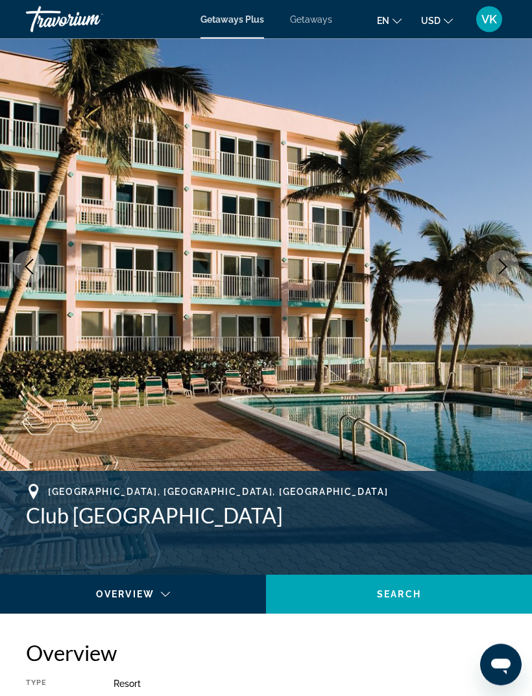
scroll to position [0, 0]
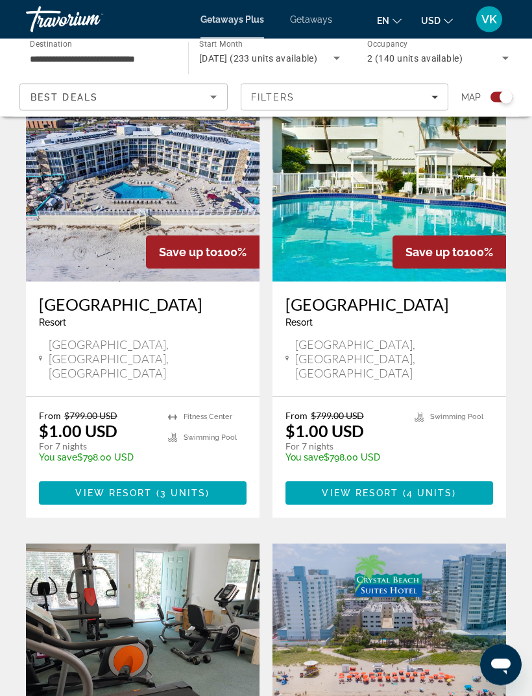
scroll to position [1358, 0]
click at [62, 173] on img "Main content" at bounding box center [142, 178] width 233 height 208
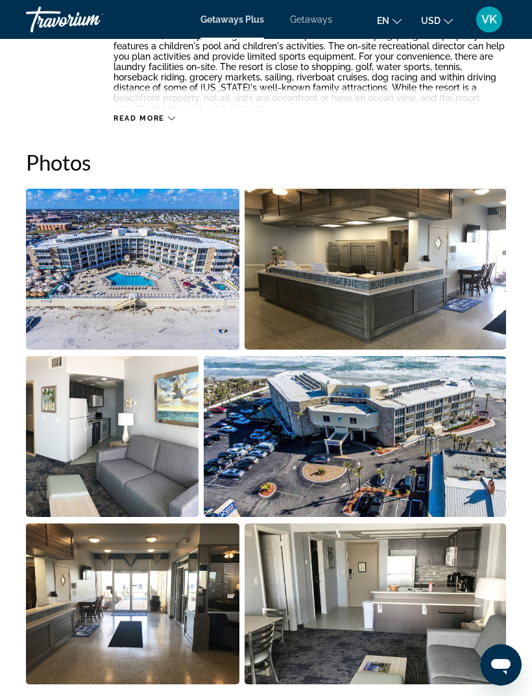
scroll to position [797, 0]
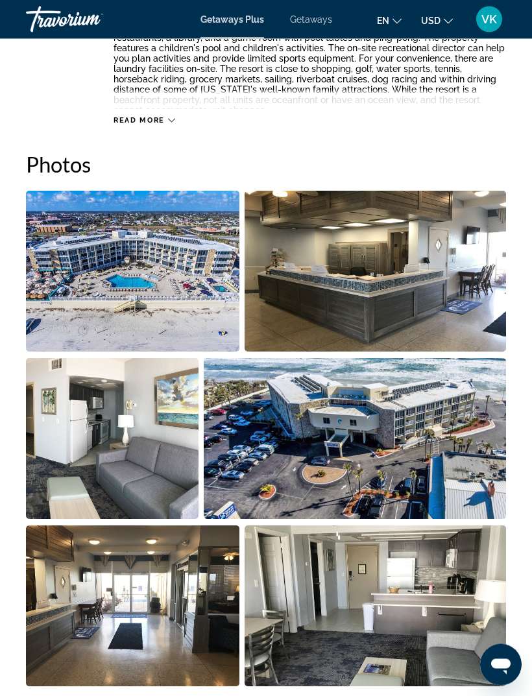
click at [415, 267] on img "Open full-screen image slider" at bounding box center [376, 271] width 262 height 161
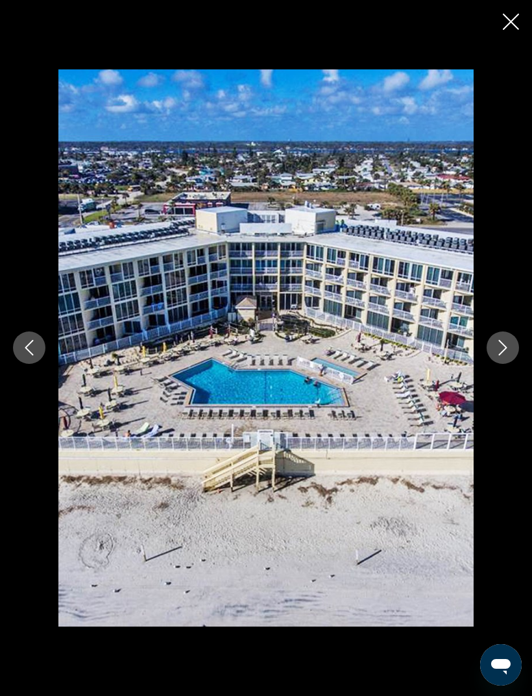
click at [503, 355] on icon "Next image" at bounding box center [503, 348] width 16 height 16
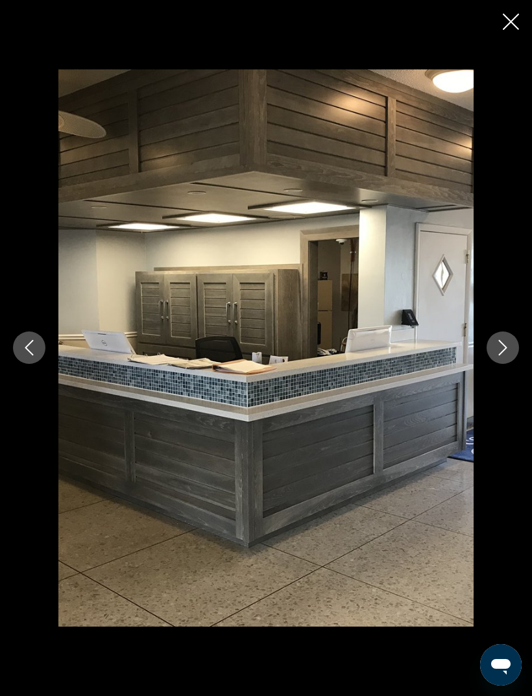
click at [505, 355] on icon "Next image" at bounding box center [503, 348] width 16 height 16
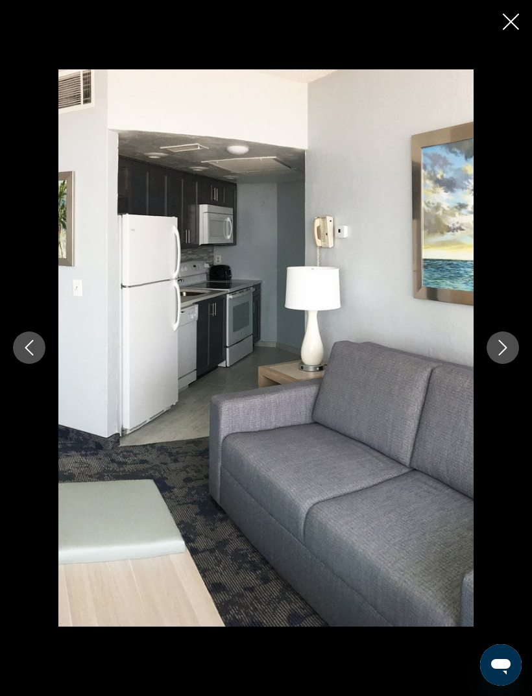
click at [498, 355] on icon "Next image" at bounding box center [503, 348] width 16 height 16
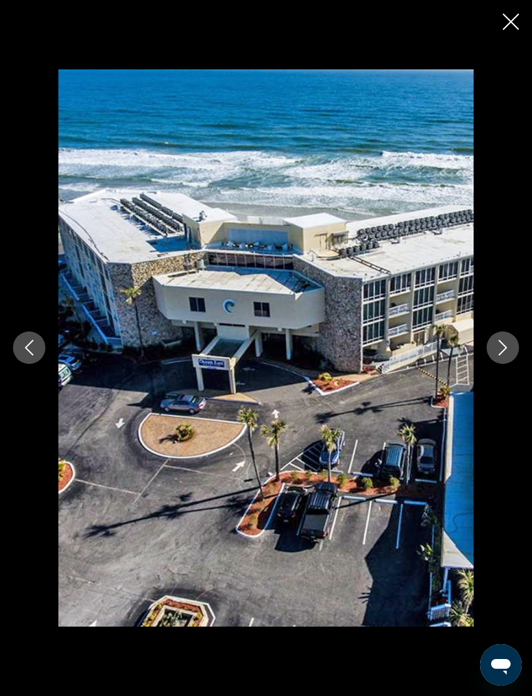
click at [501, 355] on icon "Next image" at bounding box center [503, 348] width 16 height 16
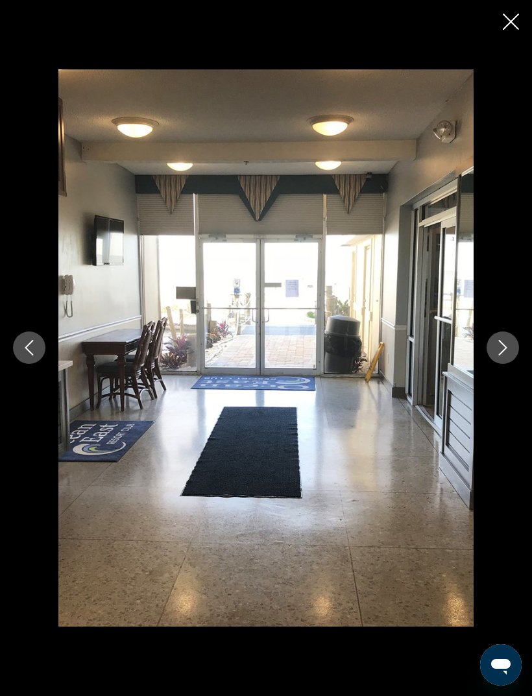
click at [501, 360] on button "Next image" at bounding box center [502, 347] width 32 height 32
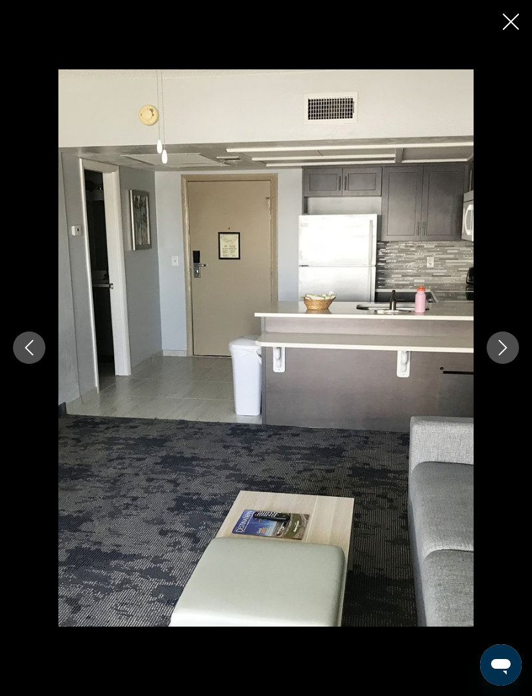
click at [511, 364] on button "Next image" at bounding box center [502, 347] width 32 height 32
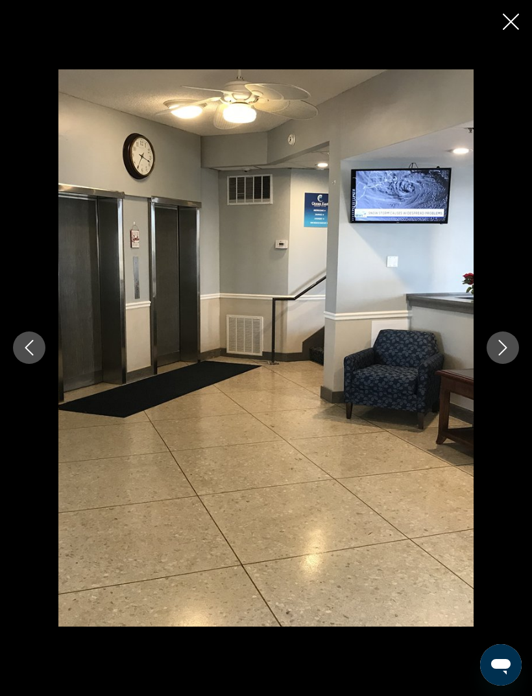
click at [511, 364] on button "Next image" at bounding box center [502, 347] width 32 height 32
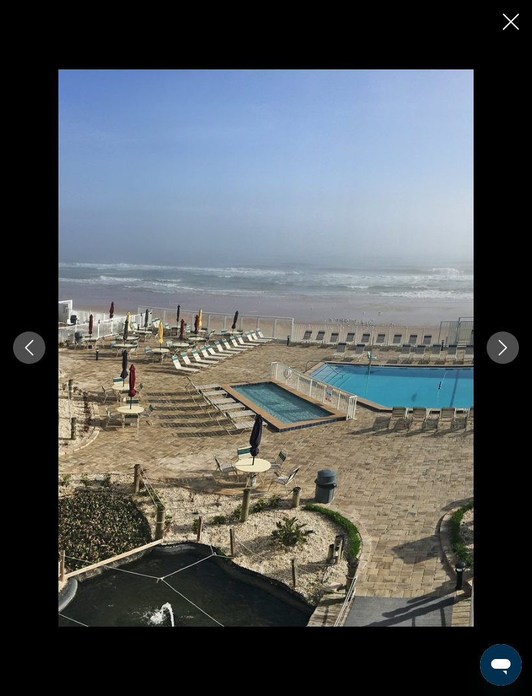
click at [497, 355] on icon "Next image" at bounding box center [503, 348] width 16 height 16
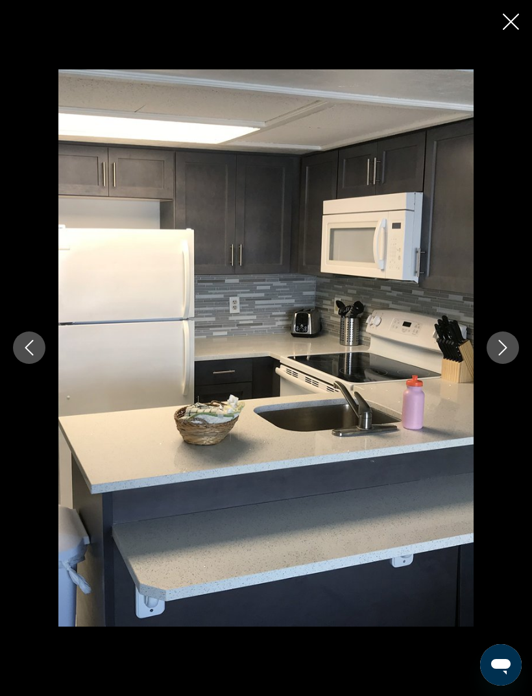
click at [506, 355] on icon "Next image" at bounding box center [503, 348] width 16 height 16
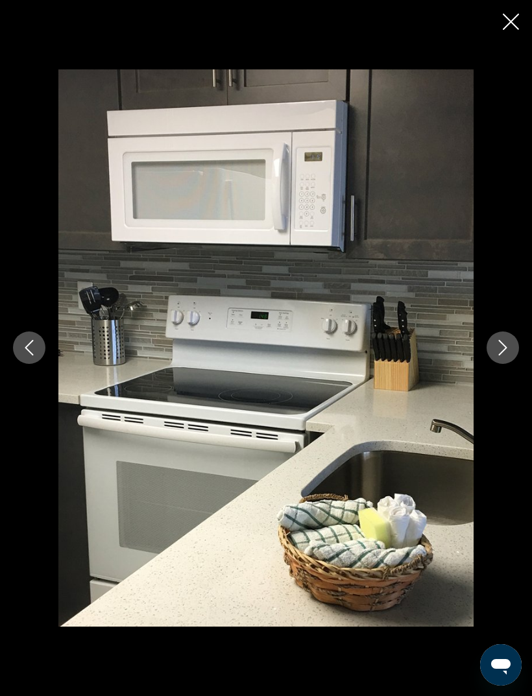
click at [503, 364] on button "Next image" at bounding box center [502, 347] width 32 height 32
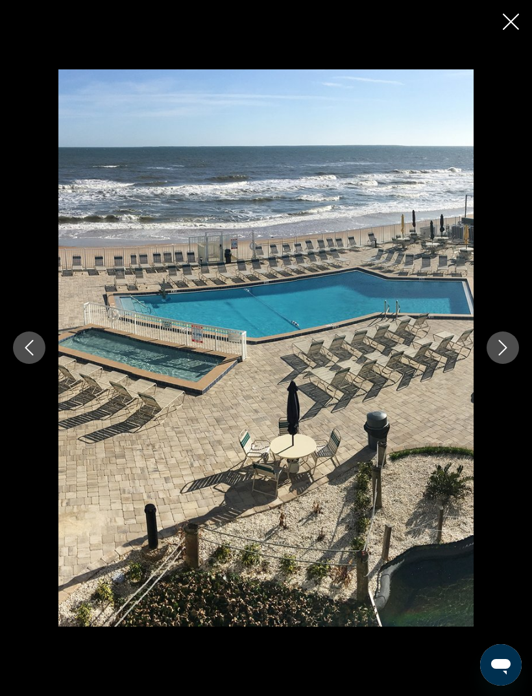
click at [510, 355] on icon "Next image" at bounding box center [503, 348] width 16 height 16
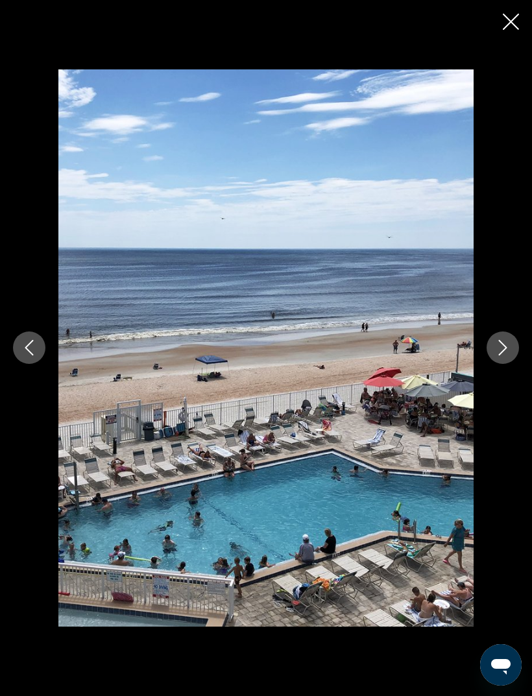
click at [508, 355] on icon "Next image" at bounding box center [503, 348] width 16 height 16
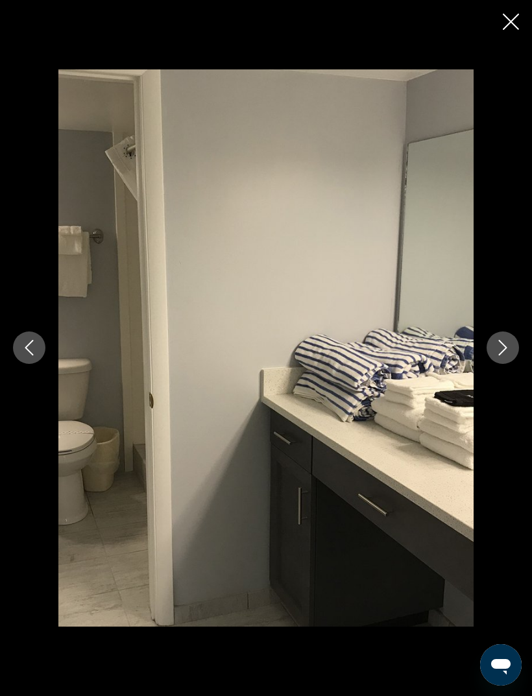
click at [513, 19] on icon "Close slideshow" at bounding box center [511, 22] width 16 height 16
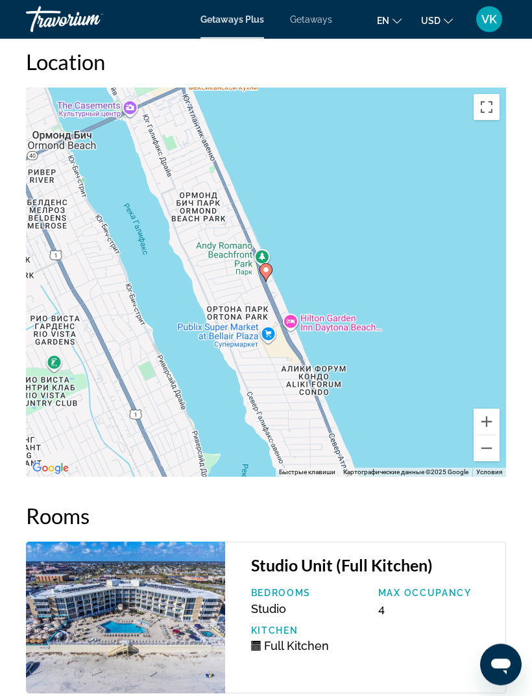
scroll to position [2514, 0]
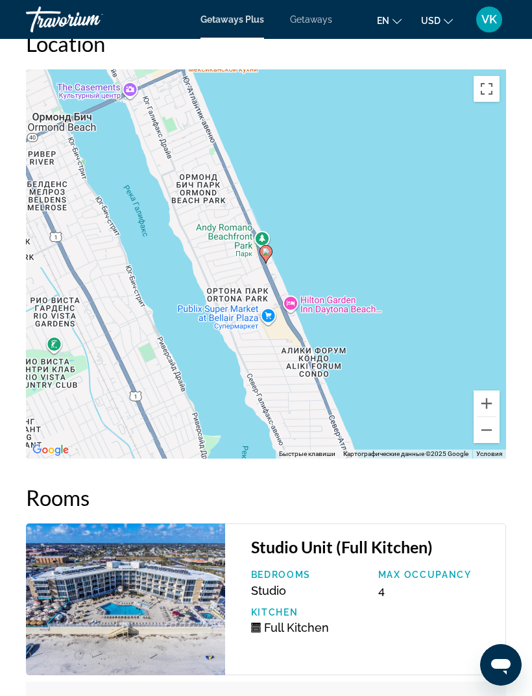
click at [486, 100] on button "Включить полноэкранный режим" at bounding box center [486, 89] width 26 height 26
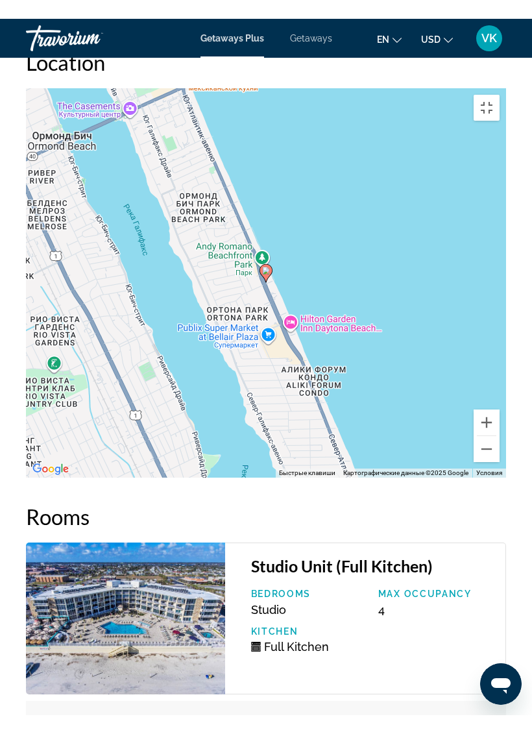
scroll to position [0, 0]
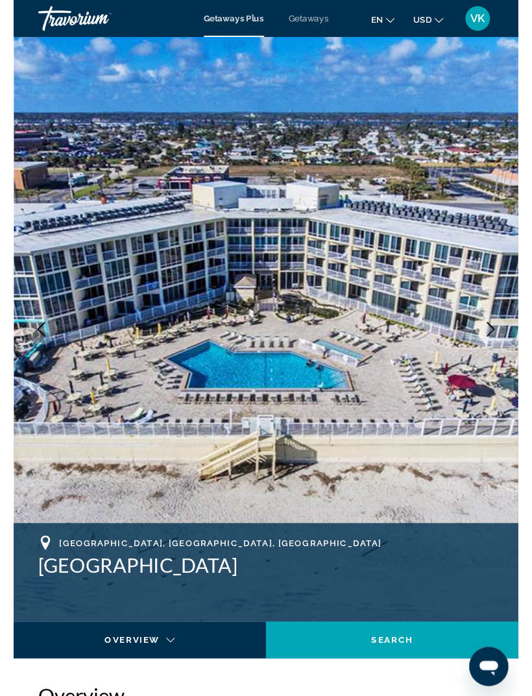
scroll to position [2441, 0]
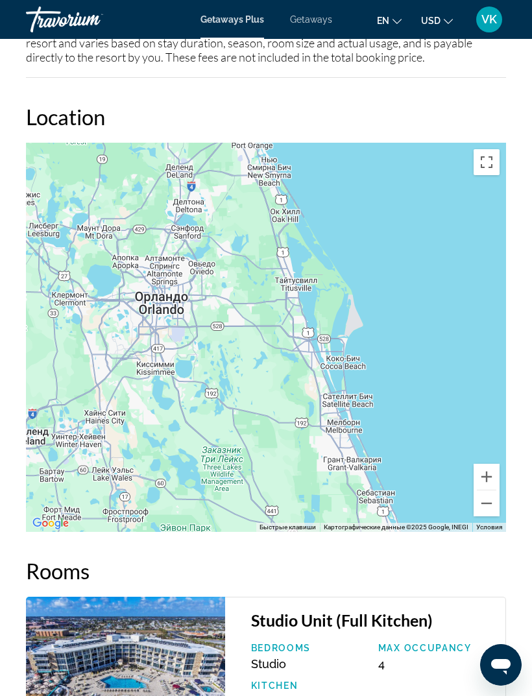
click at [484, 167] on button "Включить полноэкранный режим" at bounding box center [486, 162] width 26 height 26
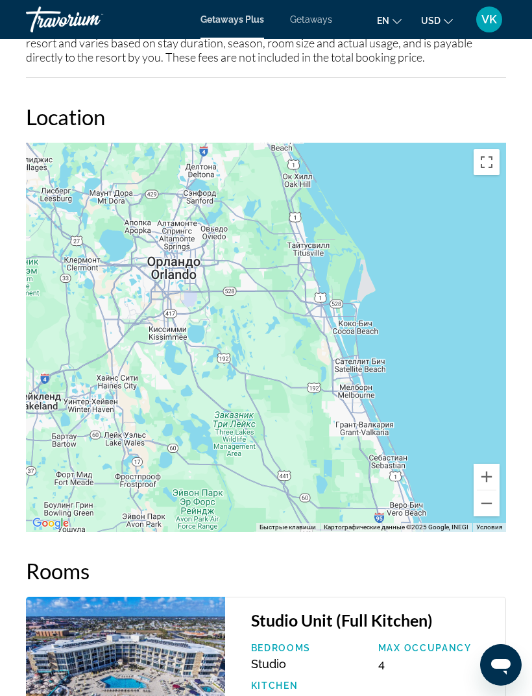
click at [481, 174] on button "Включить полноэкранный режим" at bounding box center [486, 162] width 26 height 26
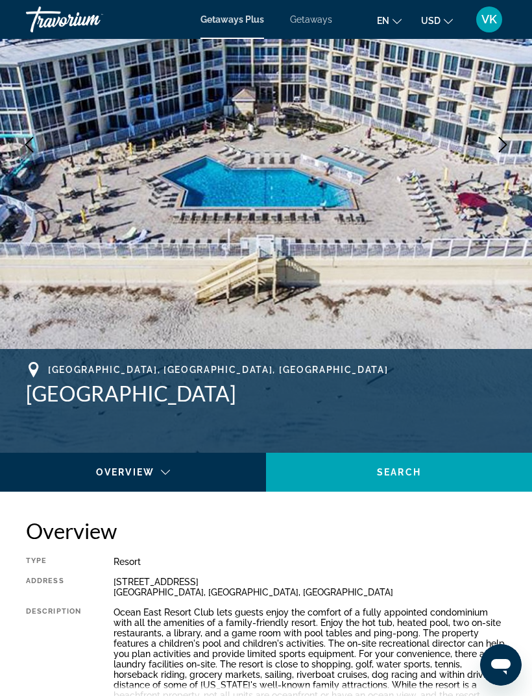
scroll to position [0, 0]
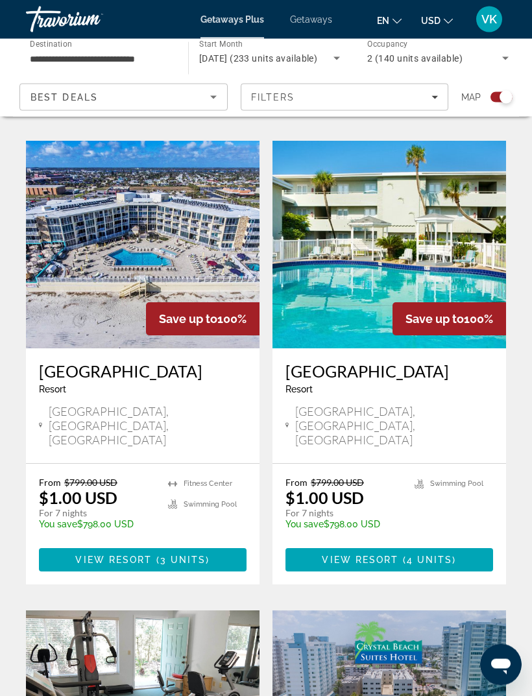
scroll to position [1266, 0]
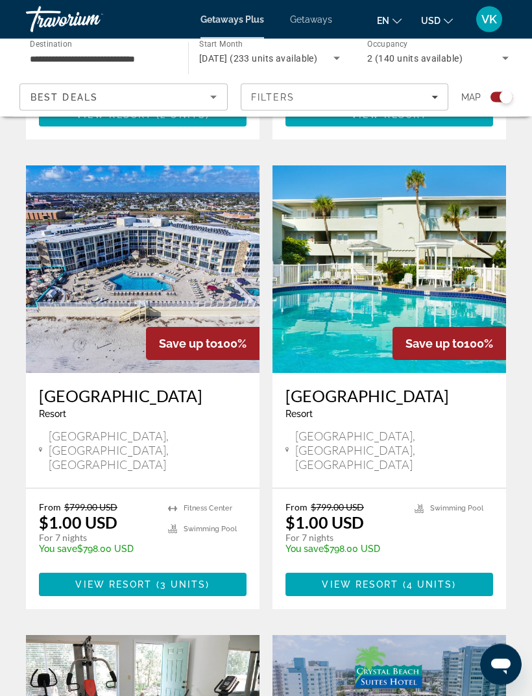
click at [425, 179] on img "Main content" at bounding box center [388, 270] width 233 height 208
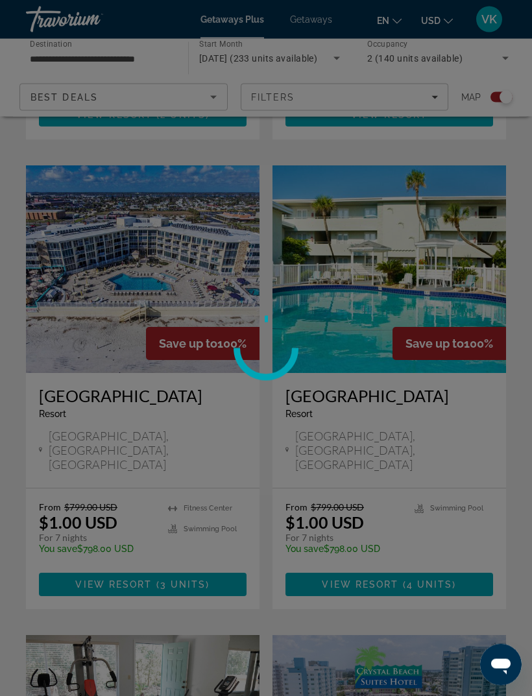
scroll to position [1267, 0]
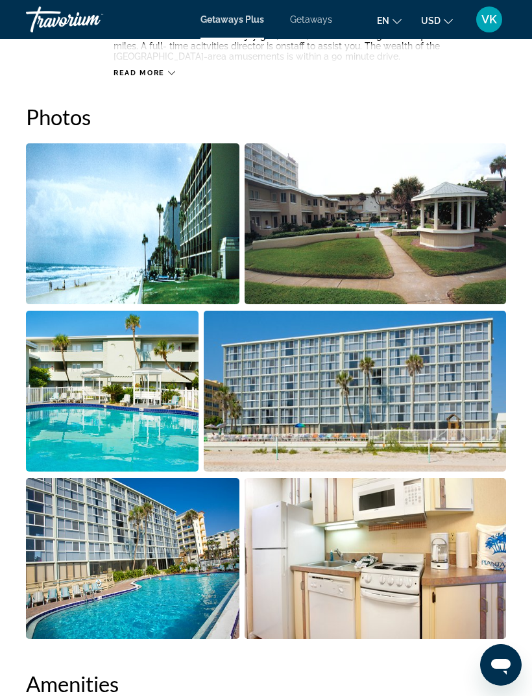
scroll to position [785, 0]
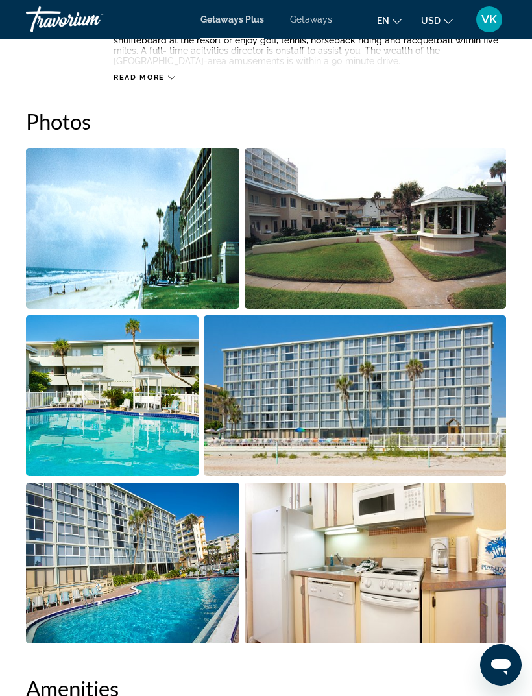
click at [403, 523] on img "Open full-screen image slider" at bounding box center [376, 563] width 262 height 161
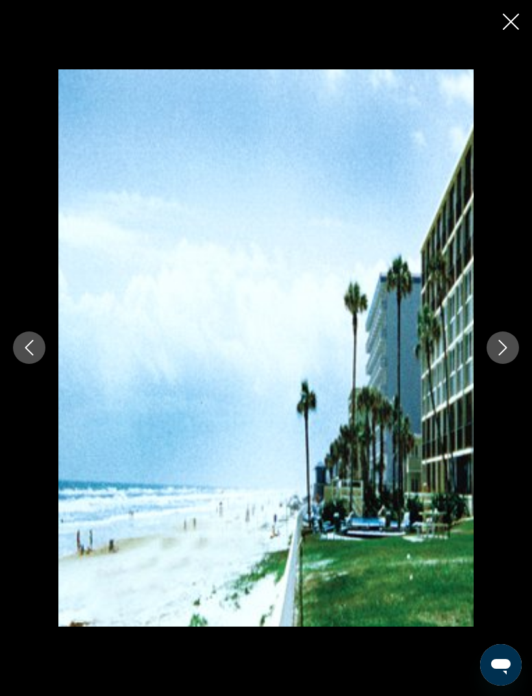
click at [514, 350] on button "Next image" at bounding box center [502, 347] width 32 height 32
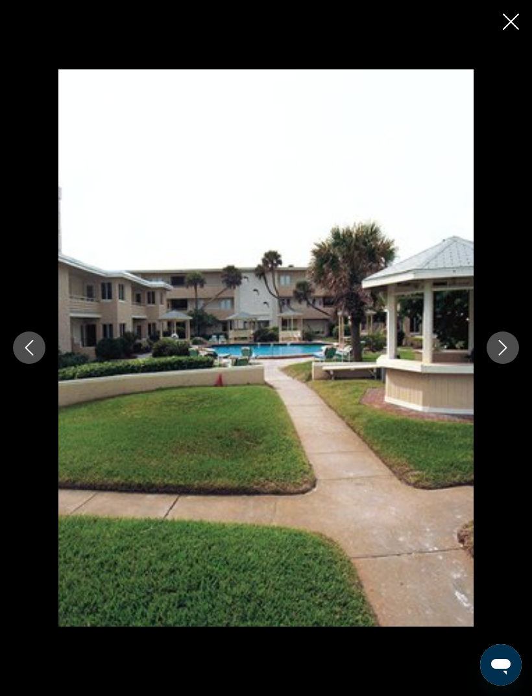
click at [500, 343] on icon "Next image" at bounding box center [503, 348] width 16 height 16
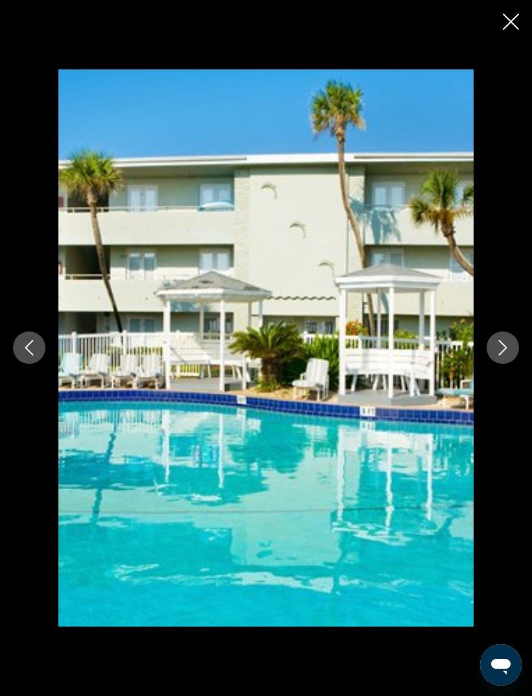
click at [503, 343] on icon "Next image" at bounding box center [503, 348] width 16 height 16
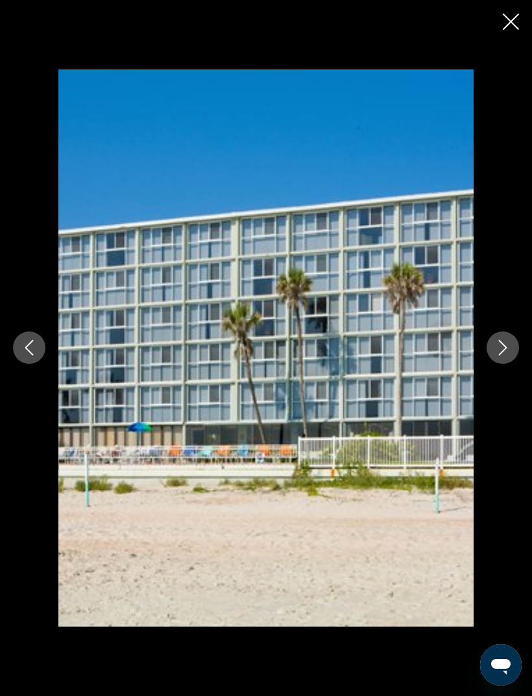
click at [501, 341] on icon "Next image" at bounding box center [503, 348] width 16 height 16
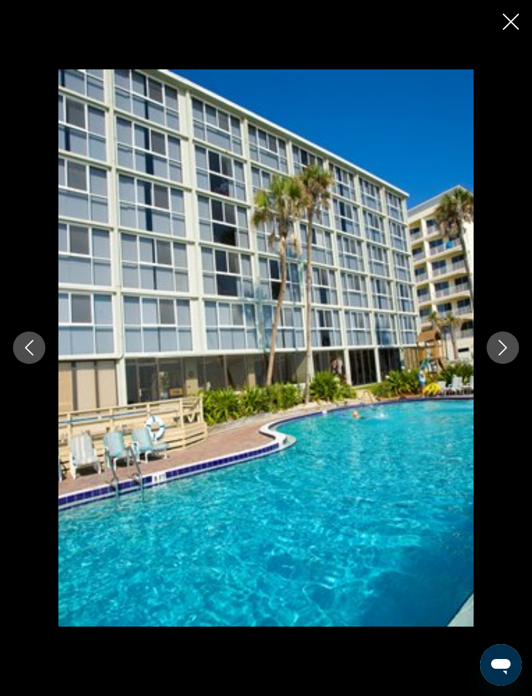
click at [499, 339] on button "Next image" at bounding box center [502, 347] width 32 height 32
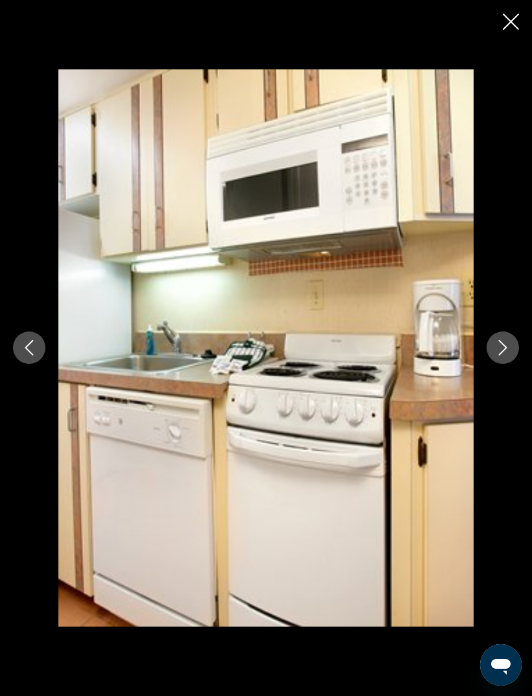
click at [496, 340] on icon "Next image" at bounding box center [503, 348] width 16 height 16
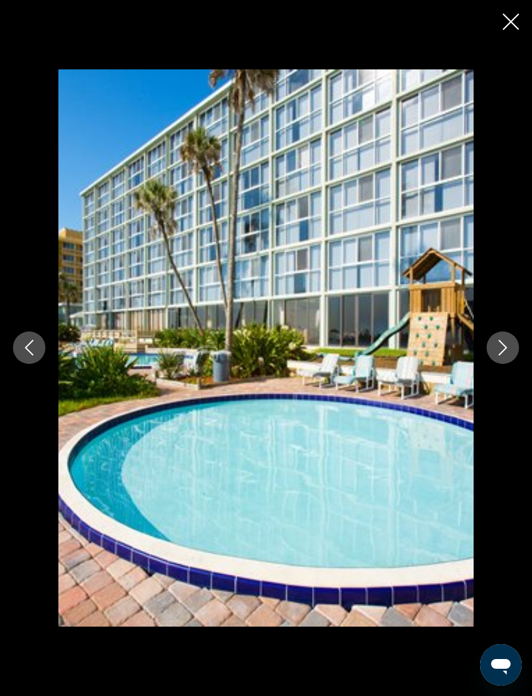
click at [494, 345] on button "Next image" at bounding box center [502, 347] width 32 height 32
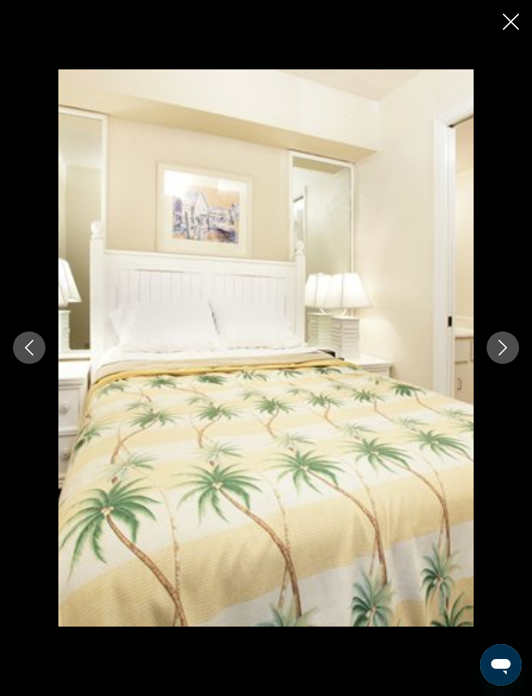
click at [511, 25] on icon "Close slideshow" at bounding box center [511, 22] width 16 height 16
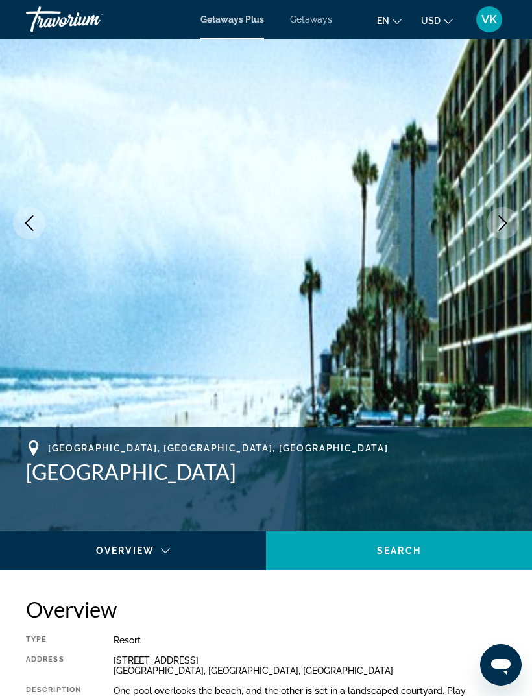
scroll to position [123, 0]
